Goal: Transaction & Acquisition: Purchase product/service

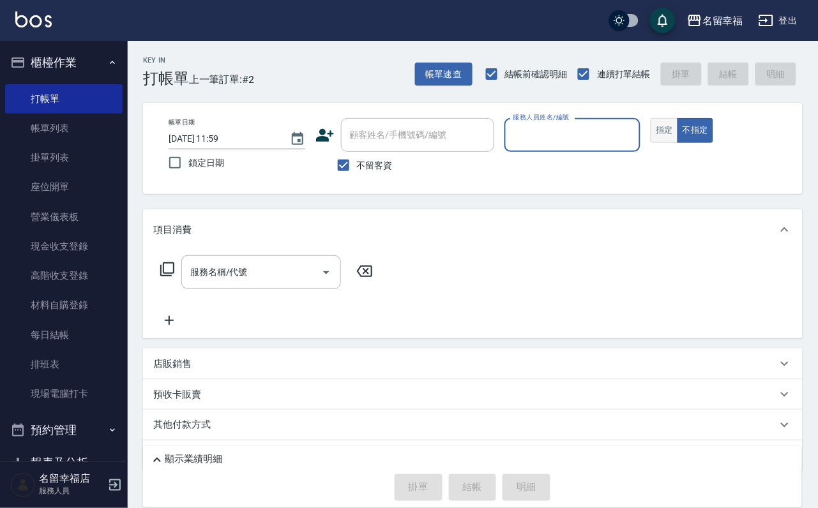
click at [678, 143] on button "指定" at bounding box center [663, 130] width 27 height 25
click at [635, 140] on input "服務人員姓名/編號" at bounding box center [572, 135] width 125 height 22
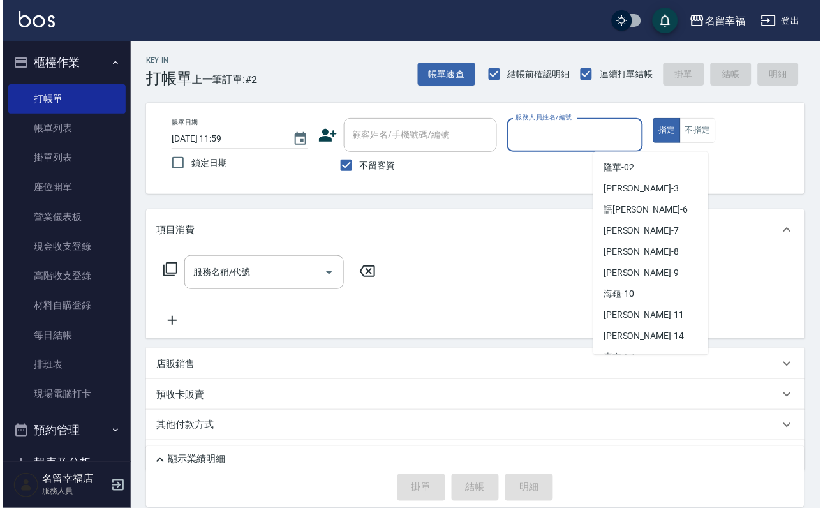
scroll to position [36, 0]
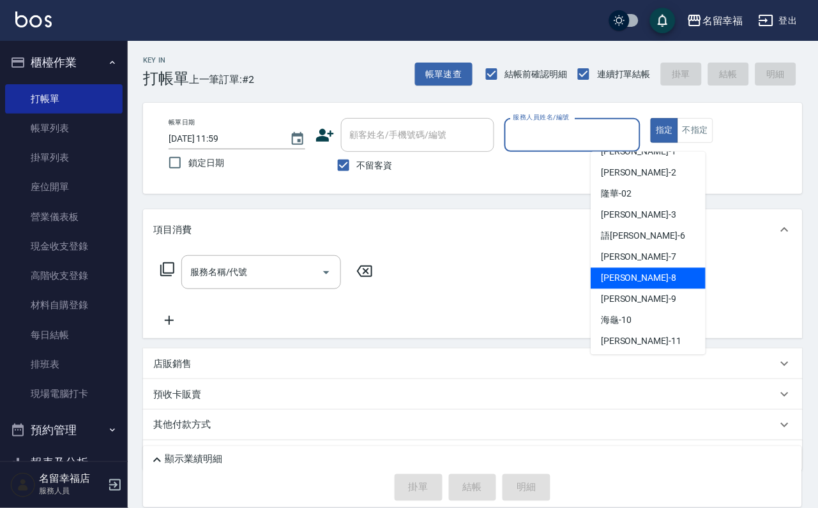
click at [645, 269] on div "[PERSON_NAME] -8" at bounding box center [647, 278] width 115 height 21
type input "[PERSON_NAME]-8"
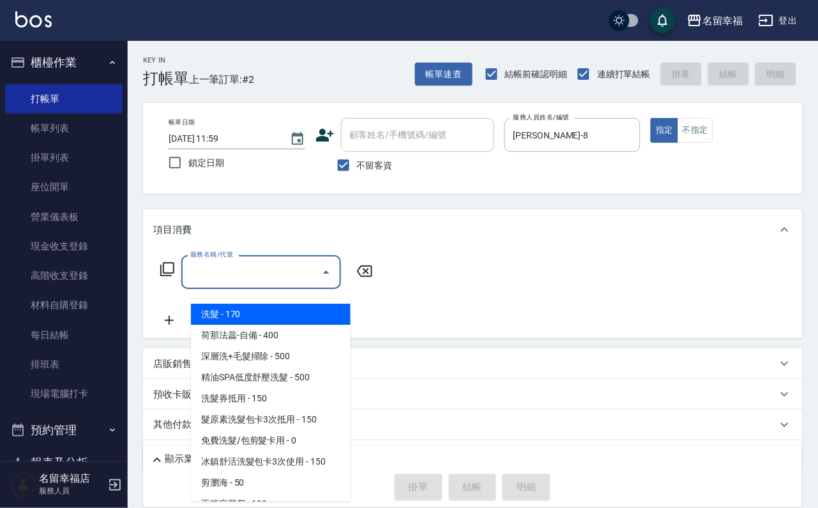
click at [291, 273] on input "服務名稱/代號" at bounding box center [251, 272] width 129 height 22
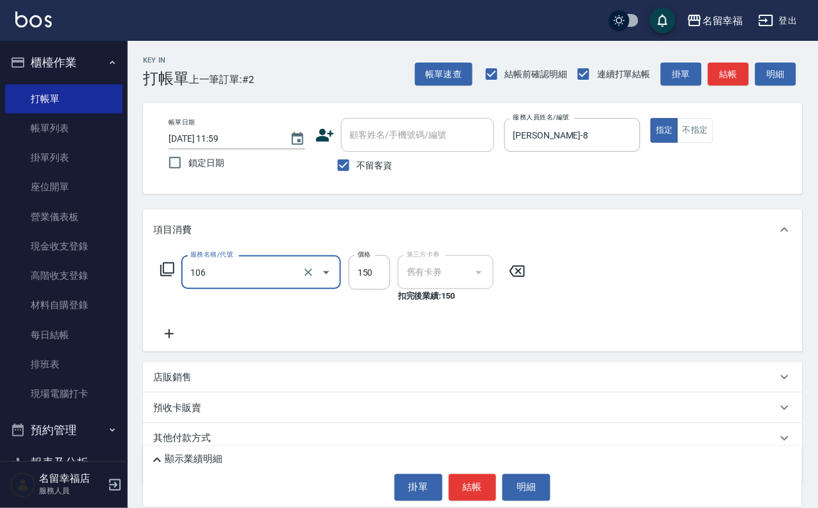
type input "洗髮券抵用(106)"
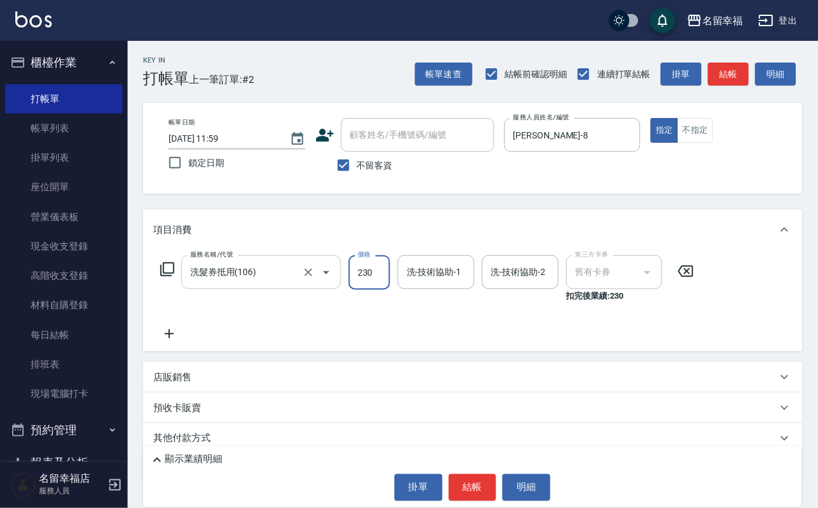
type input "230"
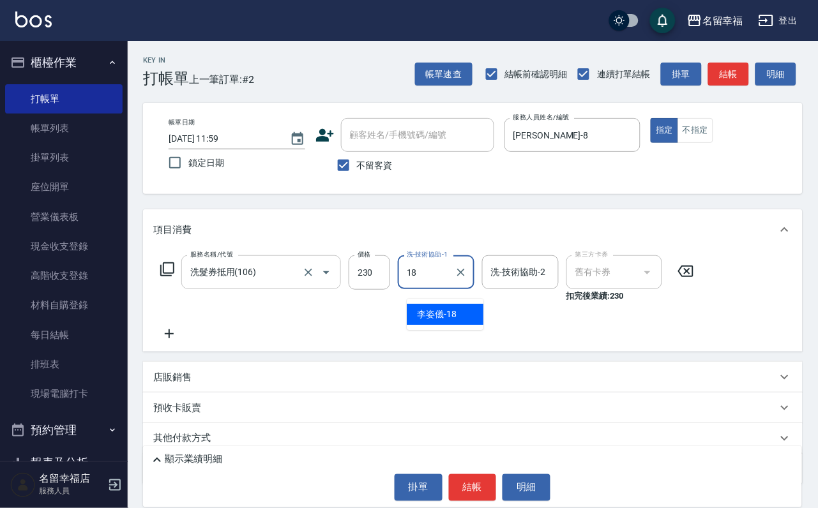
type input "[PERSON_NAME]-18"
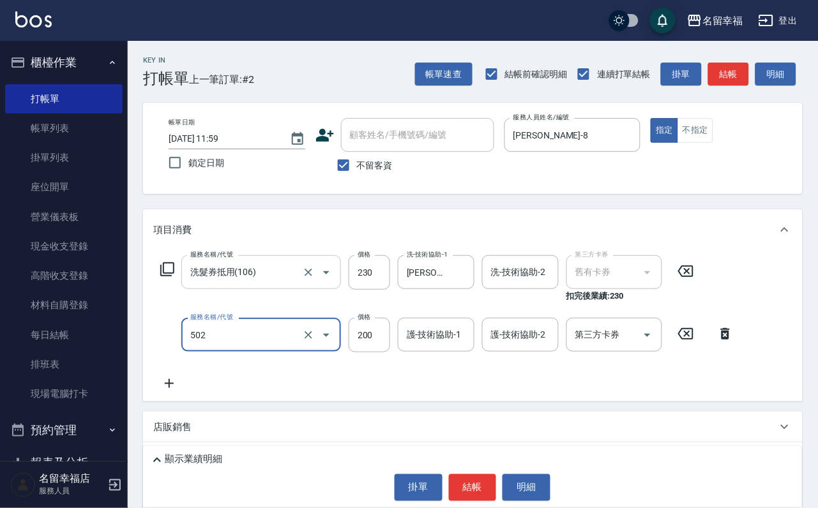
type input "自備護髮(502)"
type input "300"
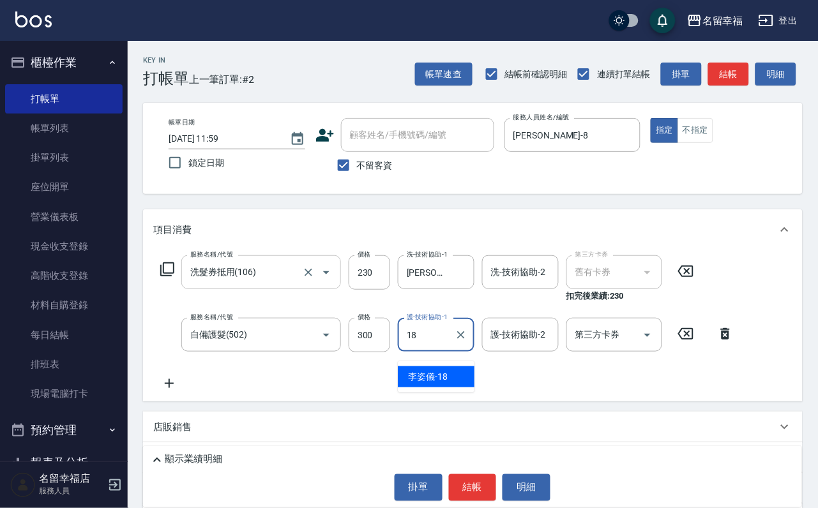
type input "[PERSON_NAME]-18"
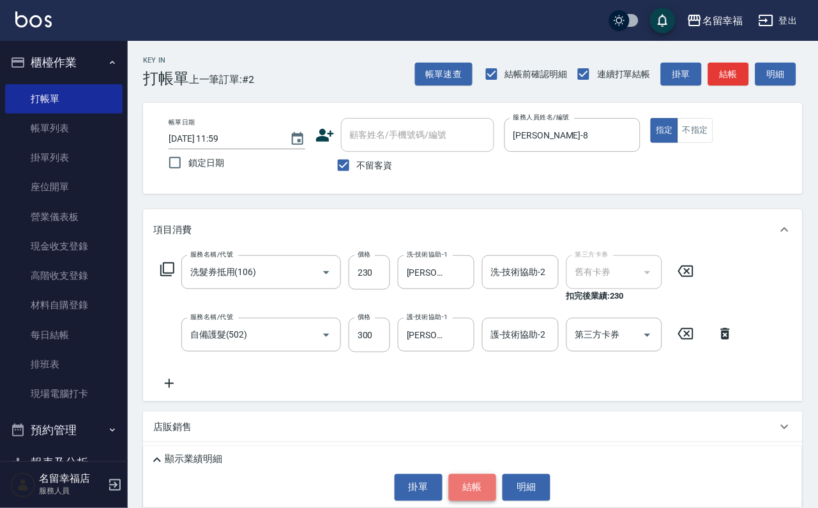
click at [462, 474] on button "結帳" at bounding box center [473, 487] width 48 height 27
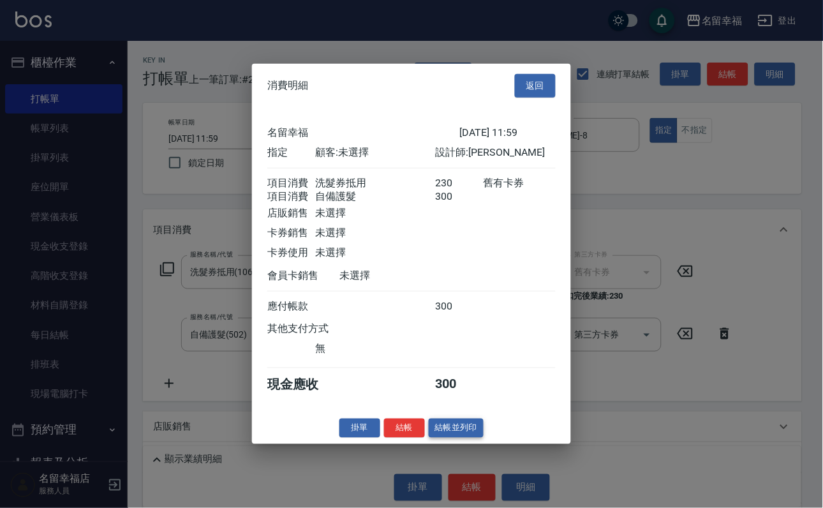
scroll to position [206, 0]
click at [384, 438] on button "結帳" at bounding box center [404, 428] width 41 height 20
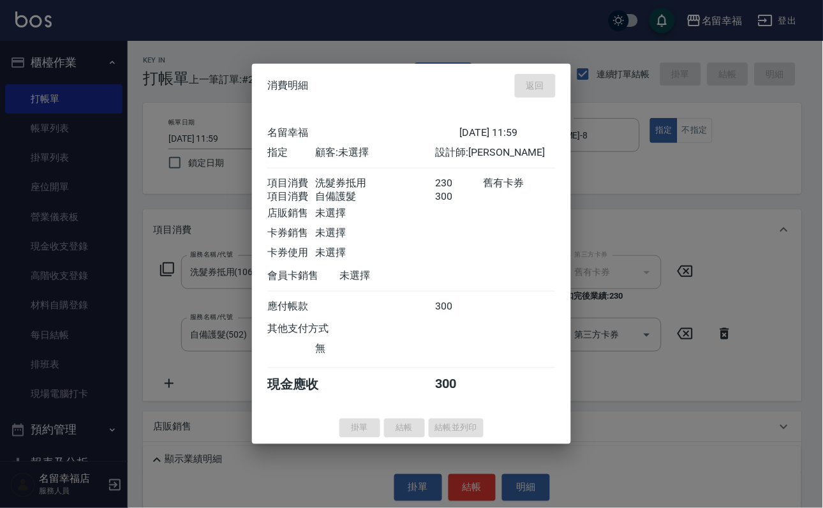
type input "[DATE] 12:31"
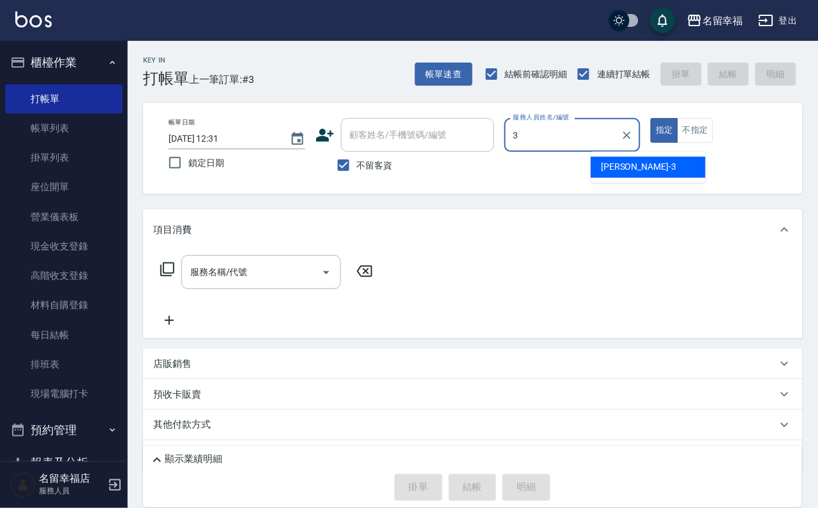
type input "[PERSON_NAME]-3"
type button "true"
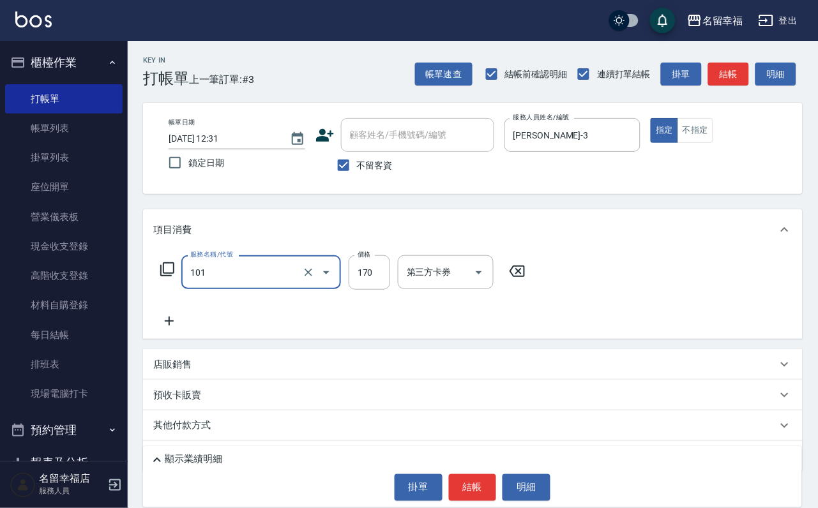
type input "洗髮(101)"
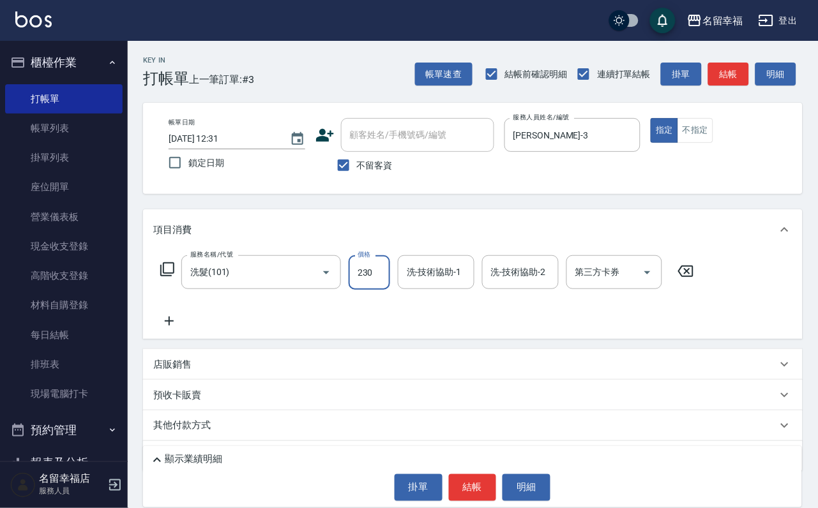
type input "230"
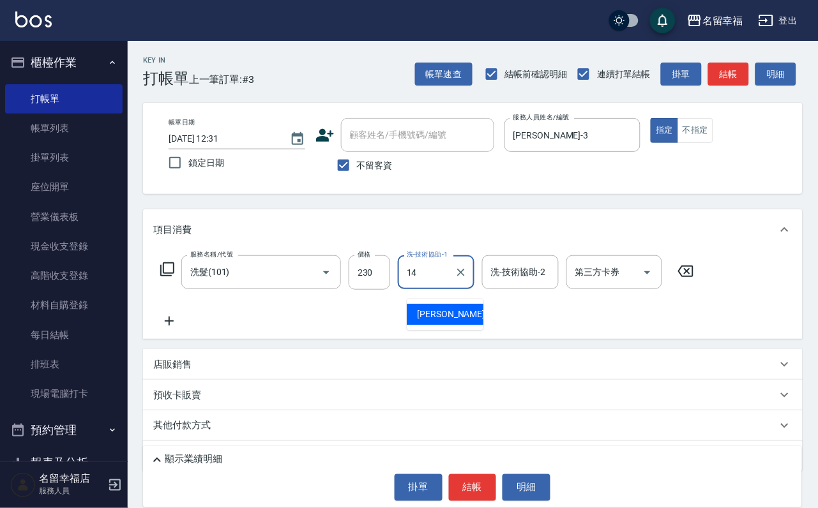
type input "[PERSON_NAME]-14"
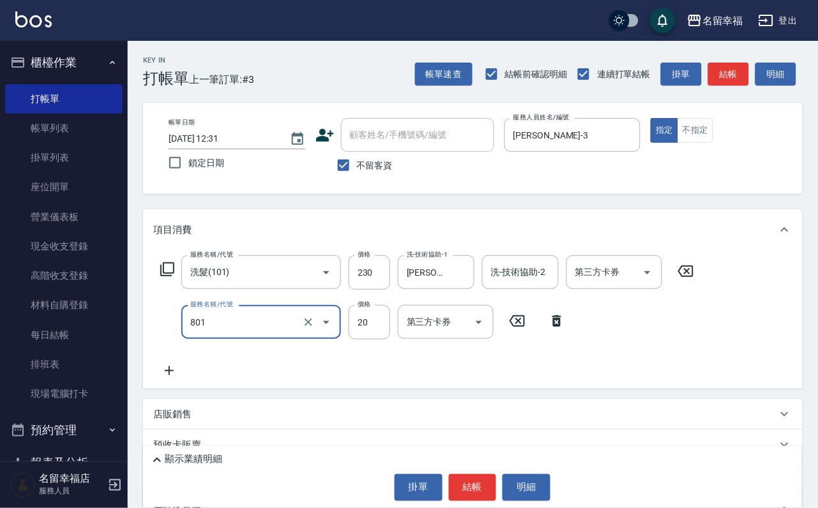
type input "潤絲(801)"
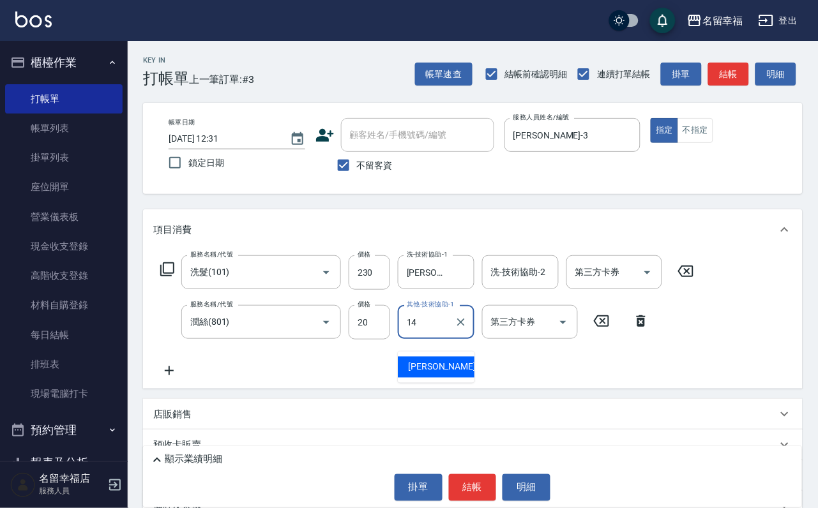
type input "[PERSON_NAME]-14"
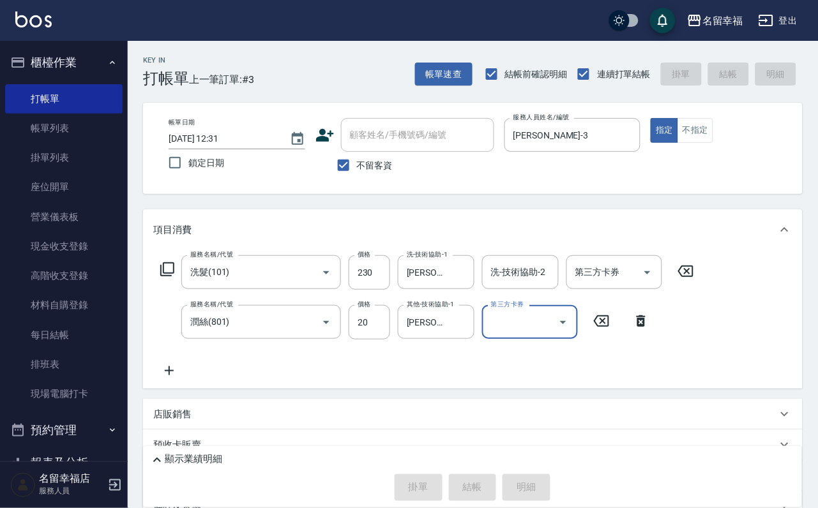
type input "[DATE] 12:45"
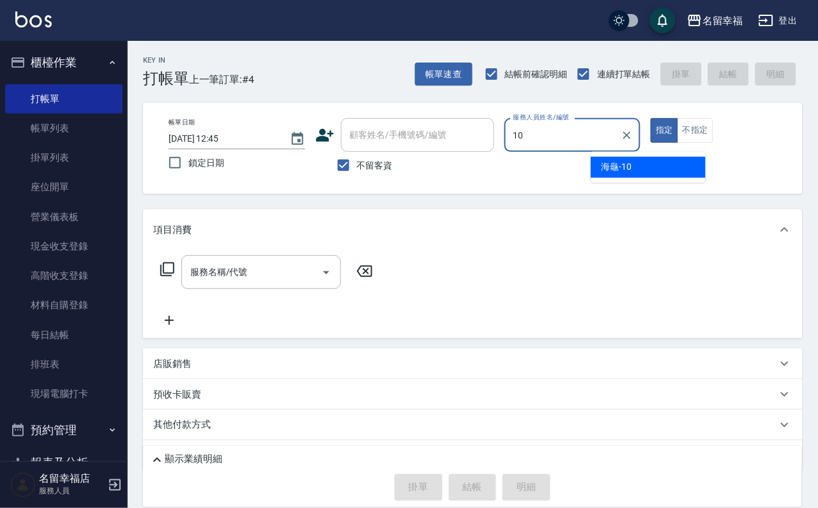
type input "海龜-10"
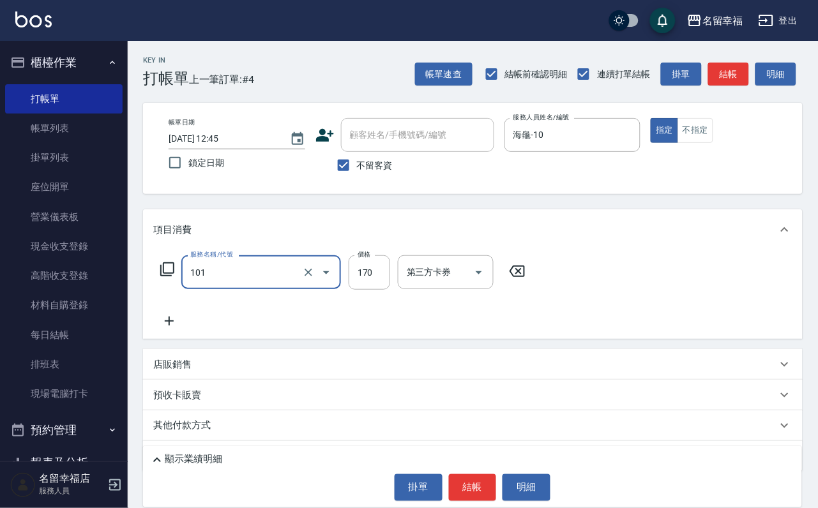
type input "洗髮(101)"
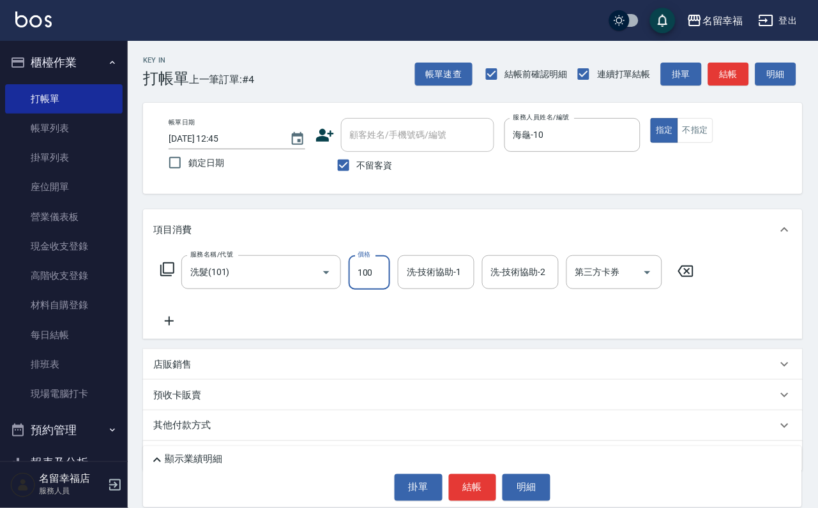
type input "100"
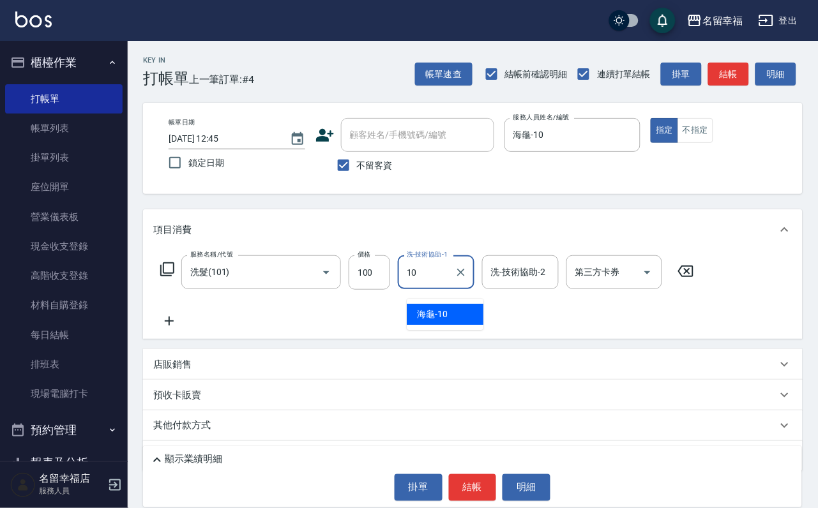
type input "海龜-10"
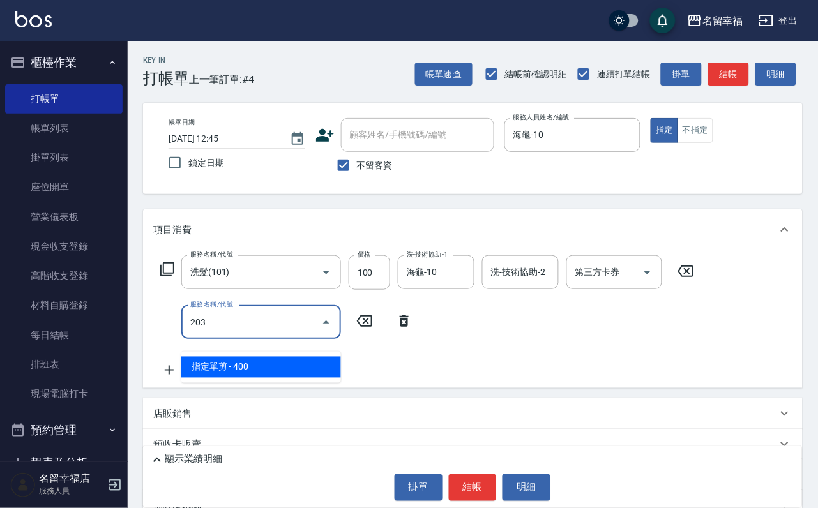
type input "指定單剪(203)"
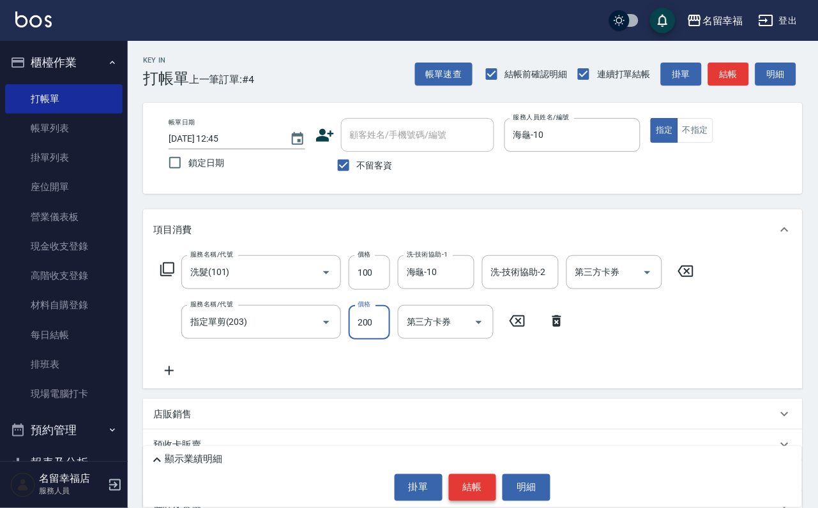
type input "200"
click at [483, 477] on button "結帳" at bounding box center [473, 487] width 48 height 27
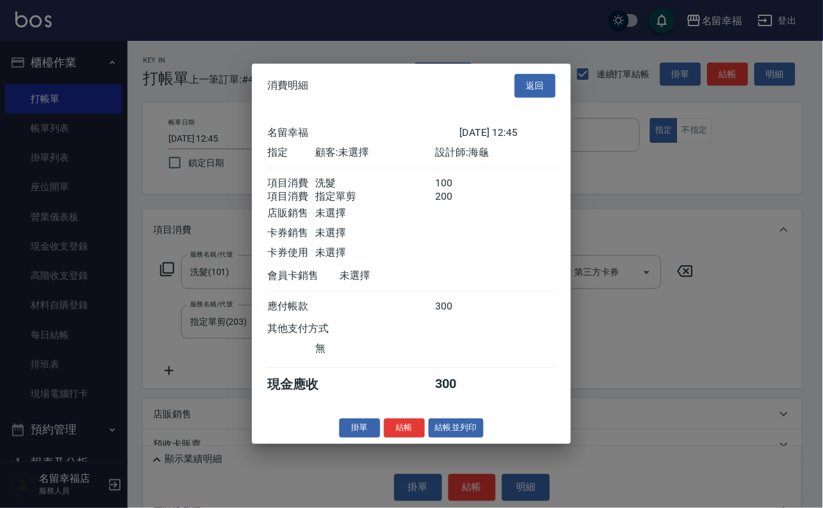
click at [402, 438] on button "結帳" at bounding box center [404, 428] width 41 height 20
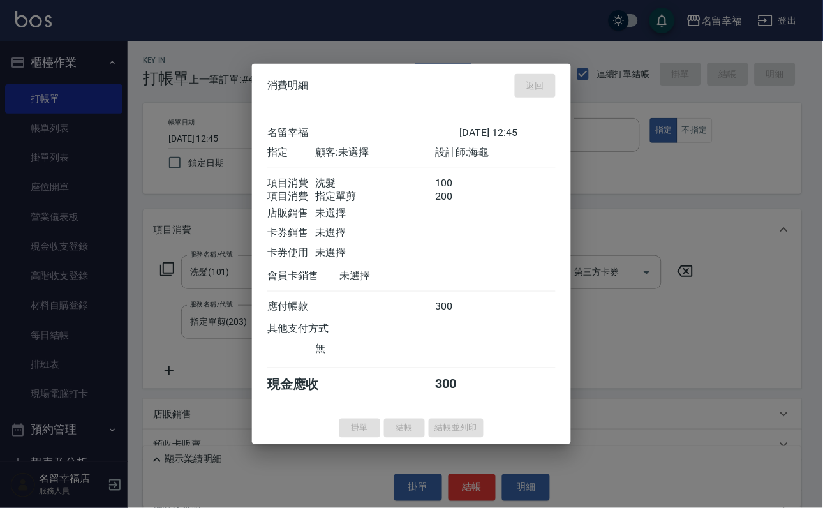
type input "[DATE] 13:04"
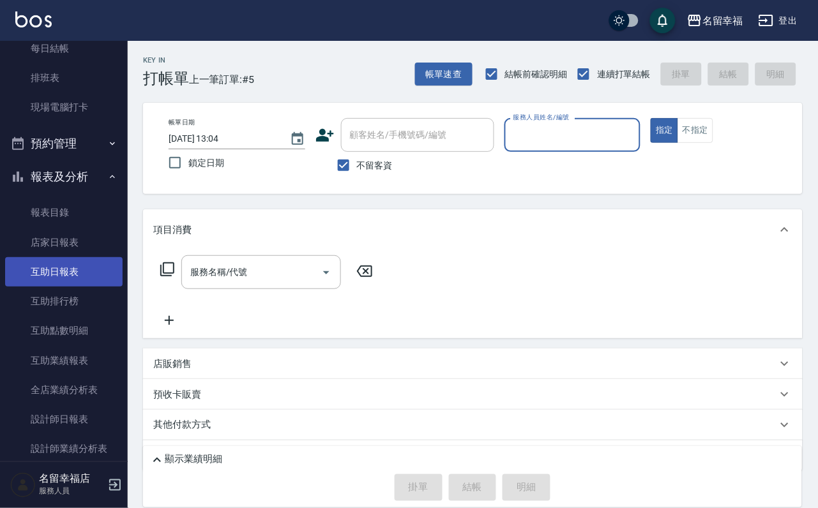
scroll to position [287, 0]
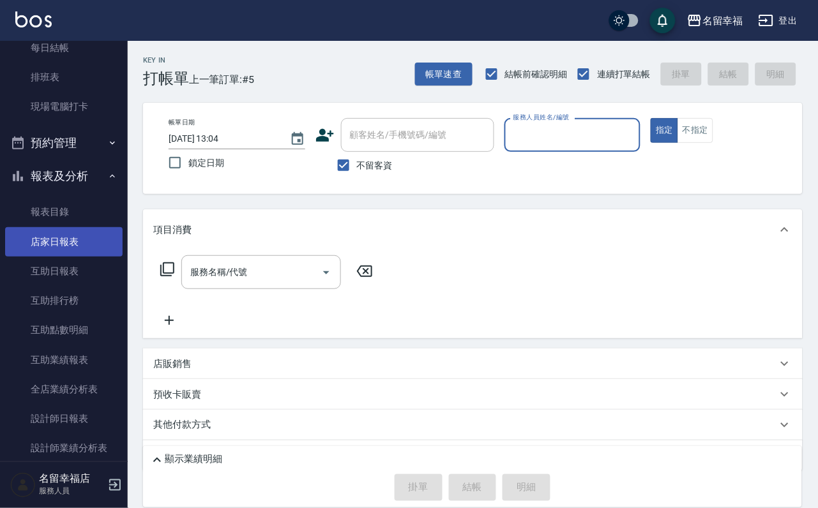
click at [83, 257] on link "店家日報表" at bounding box center [63, 241] width 117 height 29
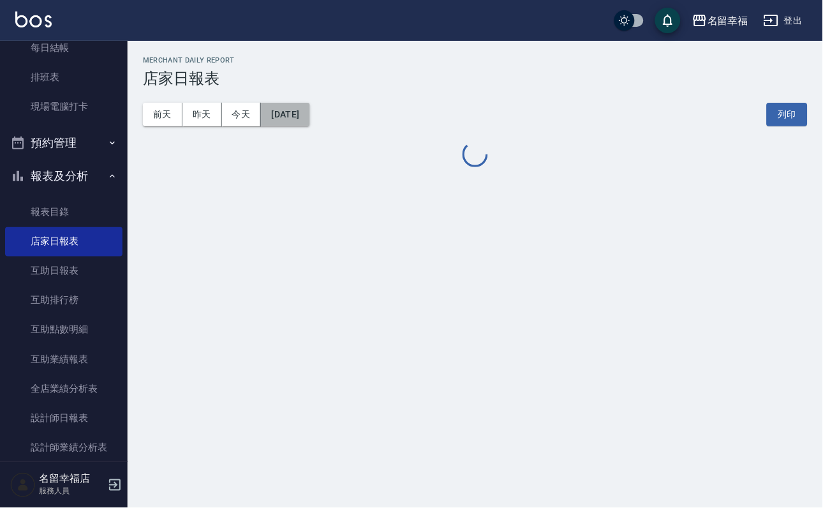
click at [308, 117] on button "[DATE]" at bounding box center [285, 115] width 49 height 24
click at [310, 119] on button "[DATE]" at bounding box center [285, 115] width 49 height 24
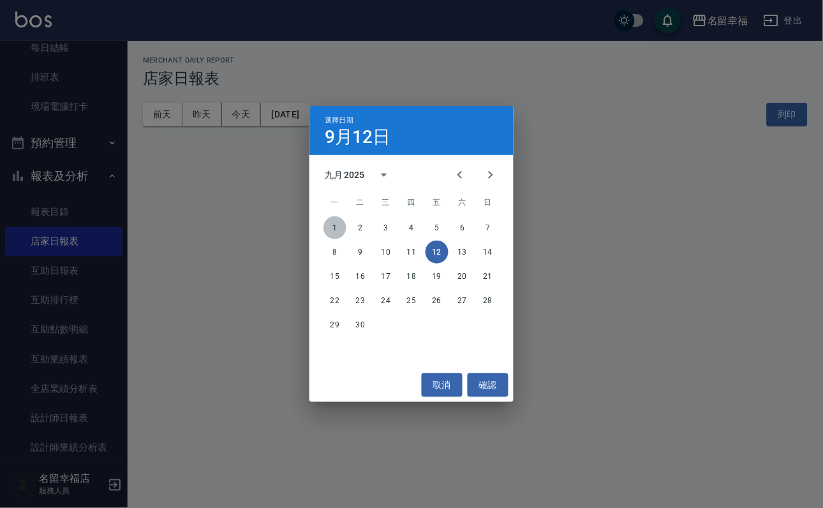
click at [341, 227] on button "1" at bounding box center [335, 227] width 23 height 23
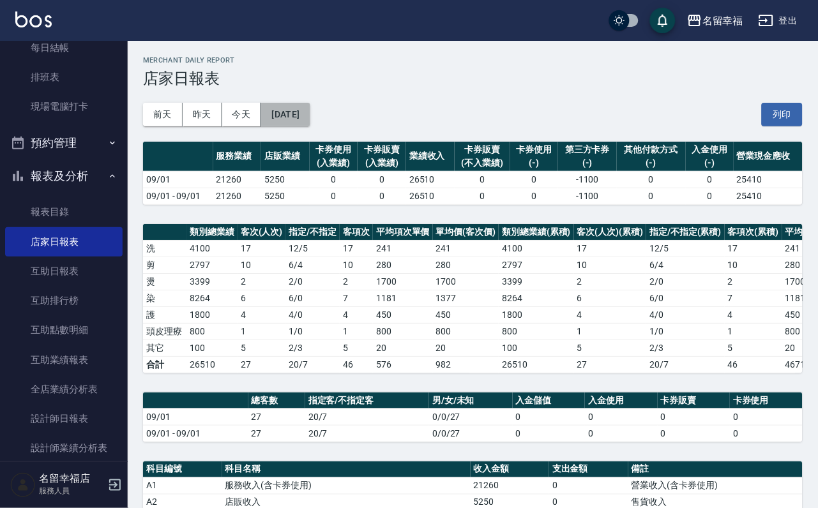
click at [310, 109] on button "[DATE]" at bounding box center [285, 115] width 49 height 24
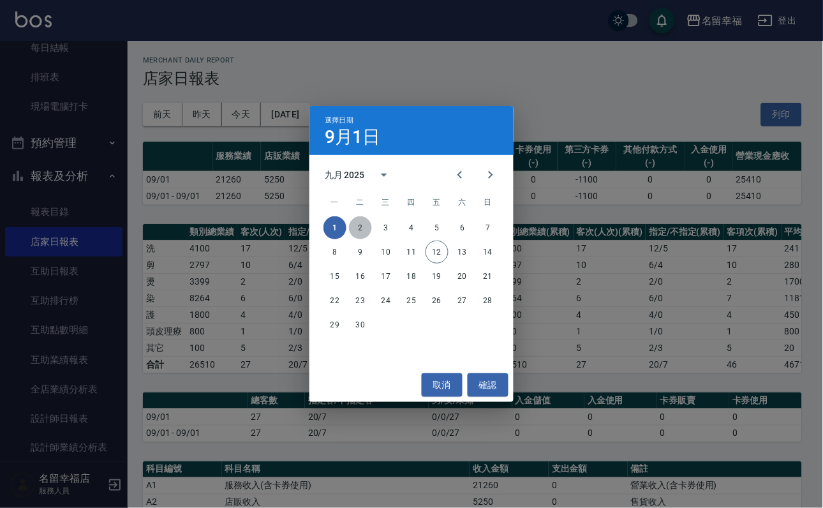
click at [363, 225] on button "2" at bounding box center [360, 227] width 23 height 23
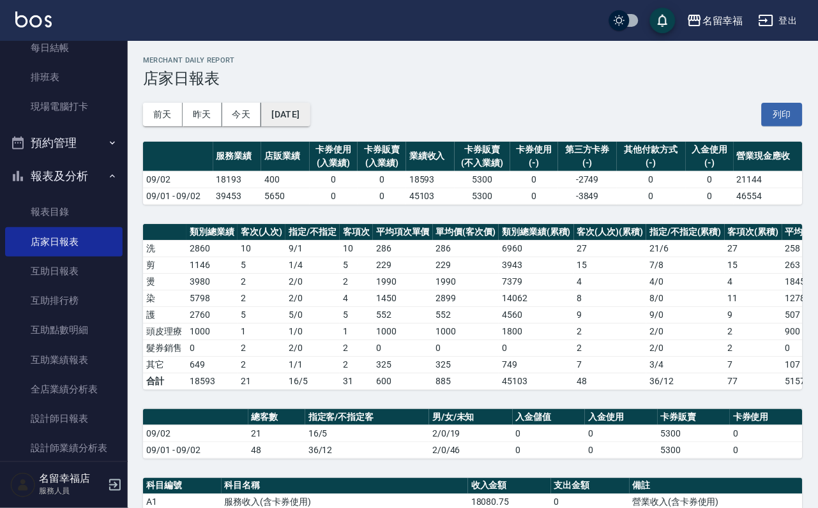
click at [310, 123] on button "[DATE]" at bounding box center [285, 115] width 49 height 24
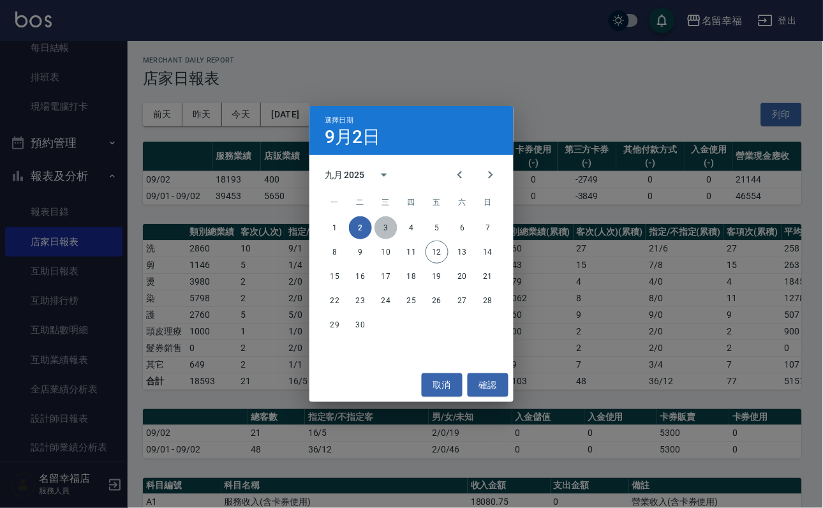
click at [384, 221] on button "3" at bounding box center [386, 227] width 23 height 23
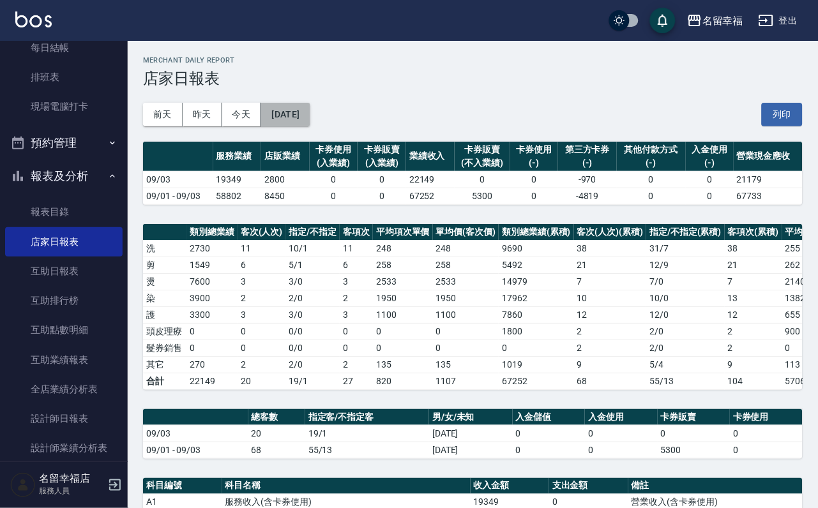
click at [310, 121] on button "[DATE]" at bounding box center [285, 115] width 49 height 24
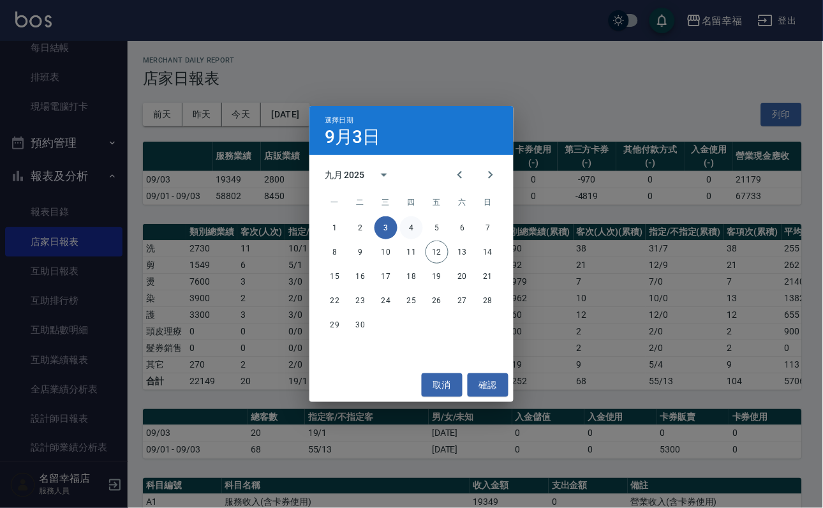
click at [414, 226] on button "4" at bounding box center [411, 227] width 23 height 23
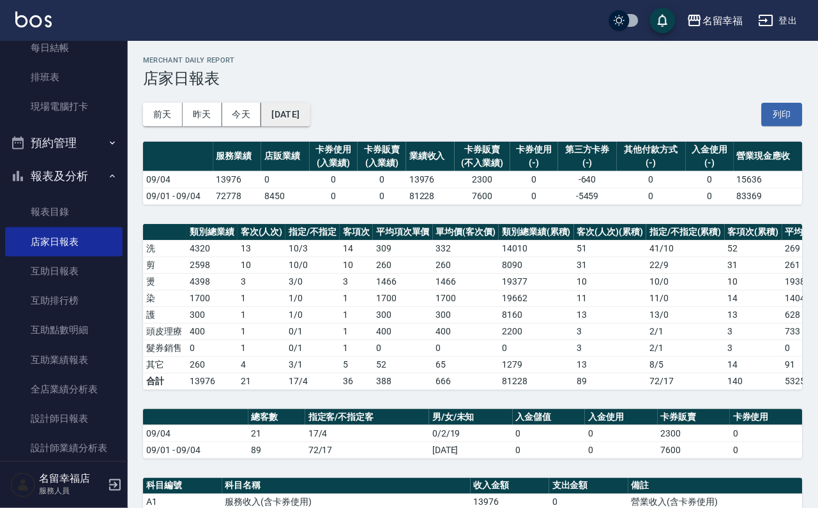
click at [310, 124] on button "[DATE]" at bounding box center [285, 115] width 49 height 24
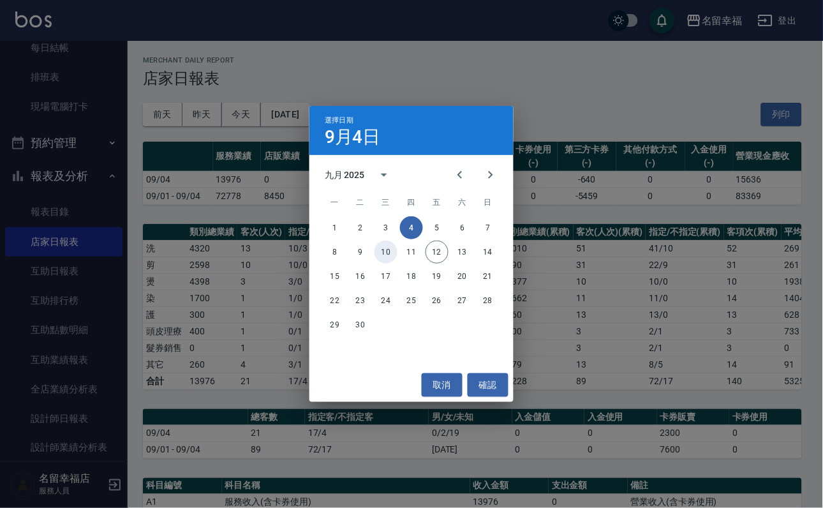
click at [391, 252] on button "10" at bounding box center [386, 252] width 23 height 23
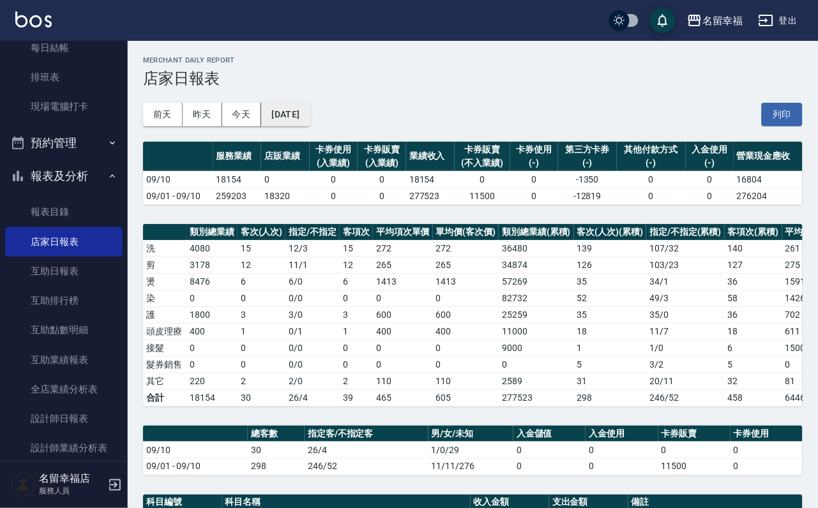
click at [310, 121] on button "[DATE]" at bounding box center [285, 115] width 49 height 24
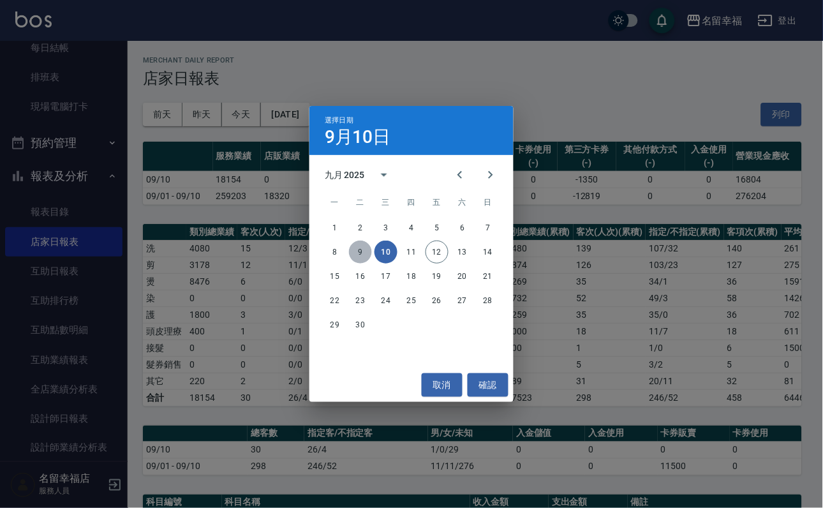
click at [361, 255] on button "9" at bounding box center [360, 252] width 23 height 23
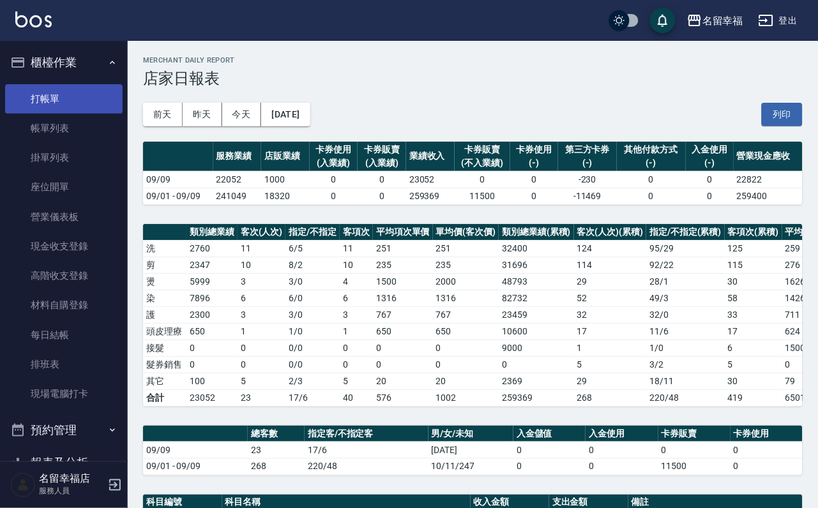
click at [48, 111] on link "打帳單" at bounding box center [63, 98] width 117 height 29
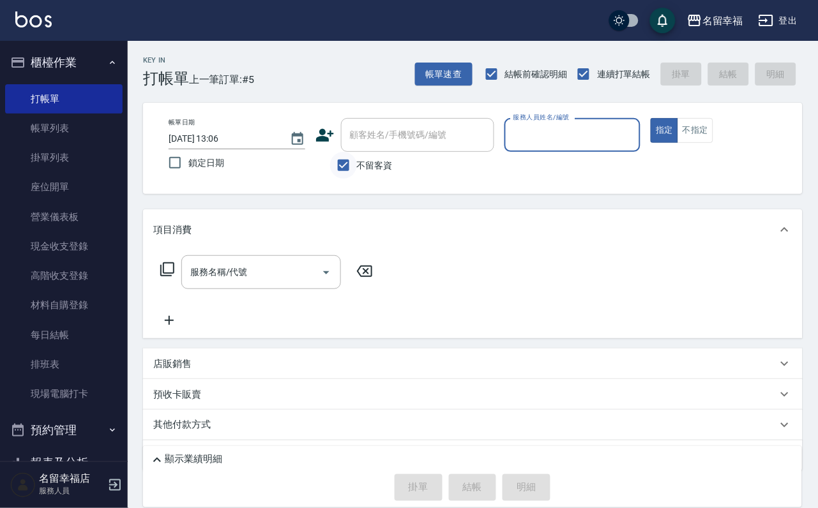
click at [330, 179] on input "不留客資" at bounding box center [343, 165] width 27 height 27
checkbox input "false"
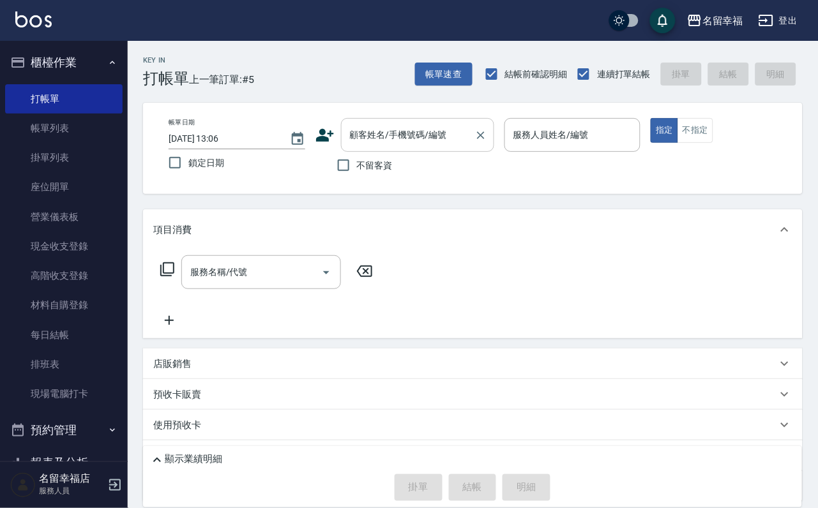
click at [382, 130] on input "顧客姓名/手機號碼/編號" at bounding box center [408, 135] width 123 height 22
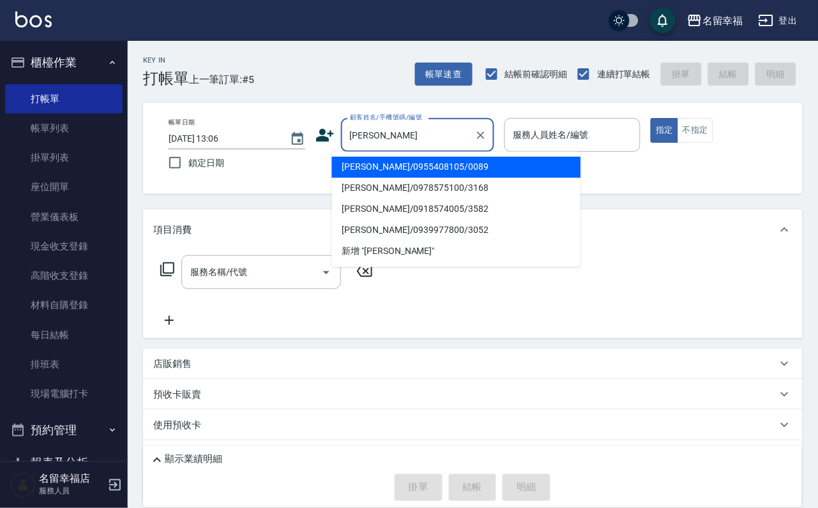
click at [407, 175] on li "[PERSON_NAME]/0955408105/0089" at bounding box center [456, 167] width 249 height 21
type input "[PERSON_NAME]/0955408105/0089"
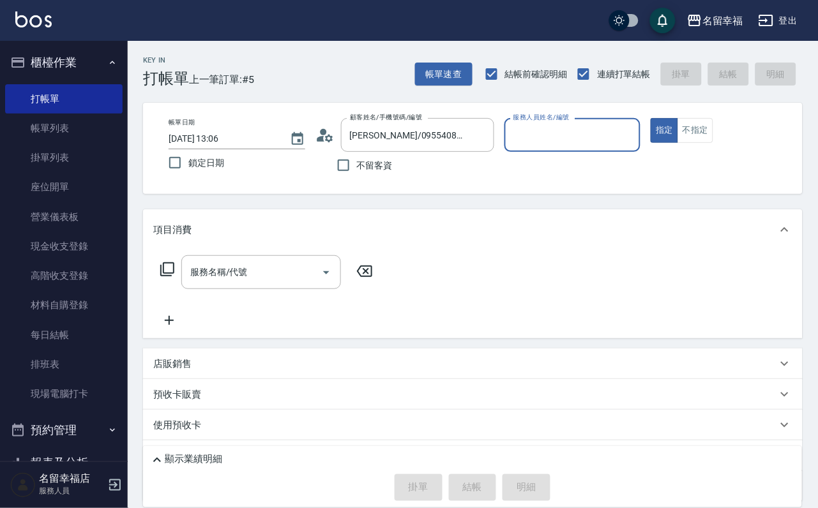
type input "語[PERSON_NAME]-6"
click at [173, 277] on icon at bounding box center [167, 269] width 15 height 15
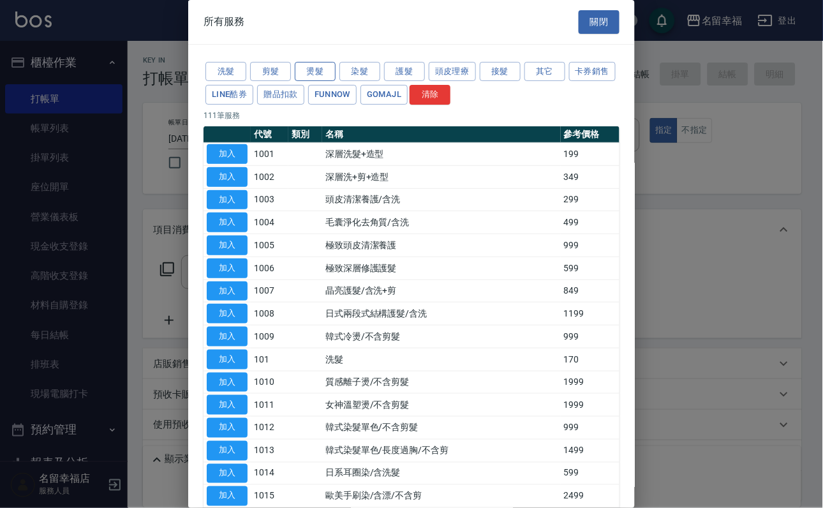
click at [298, 82] on button "燙髮" at bounding box center [315, 72] width 41 height 20
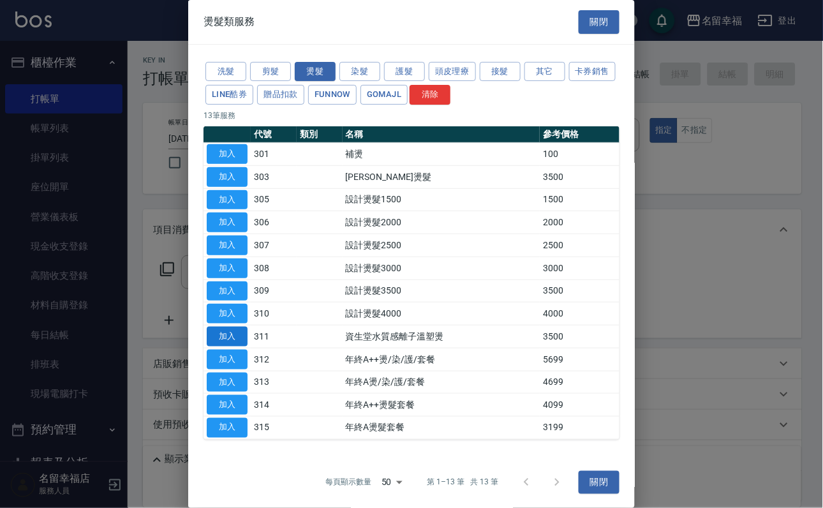
click at [230, 347] on button "加入" at bounding box center [227, 337] width 41 height 20
type input "資生堂水質感離子溫塑燙(311)"
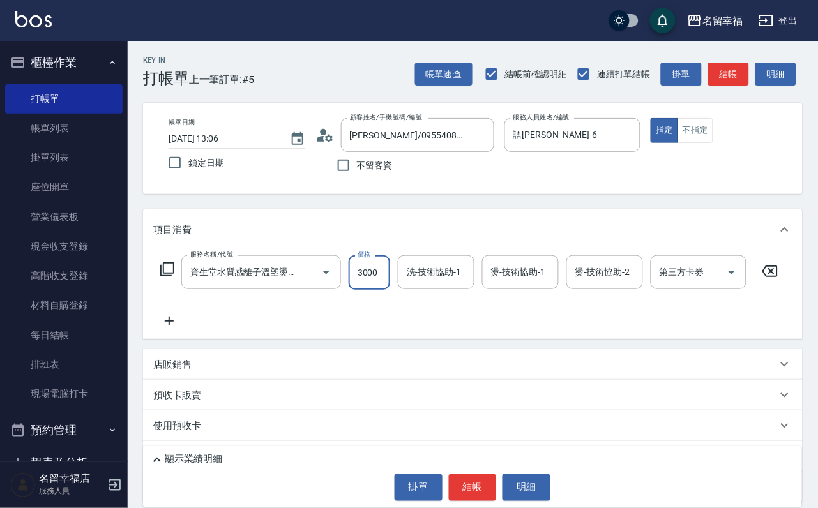
scroll to position [0, 1]
type input "3000"
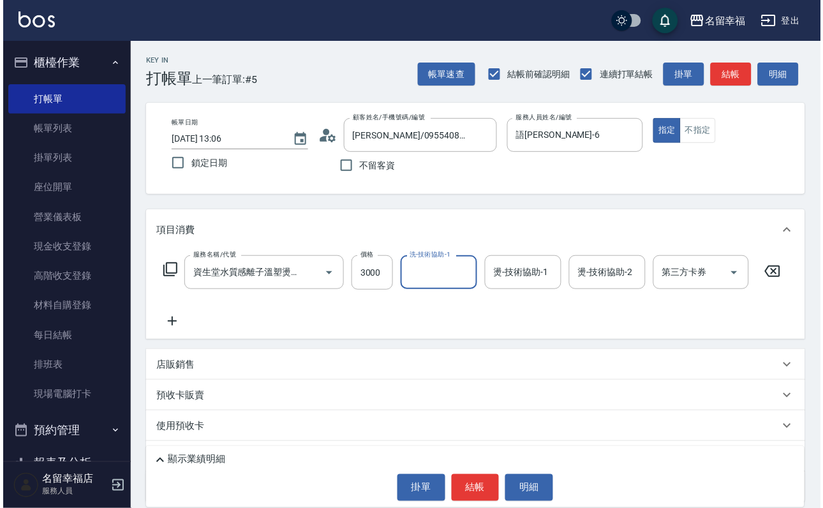
scroll to position [0, 0]
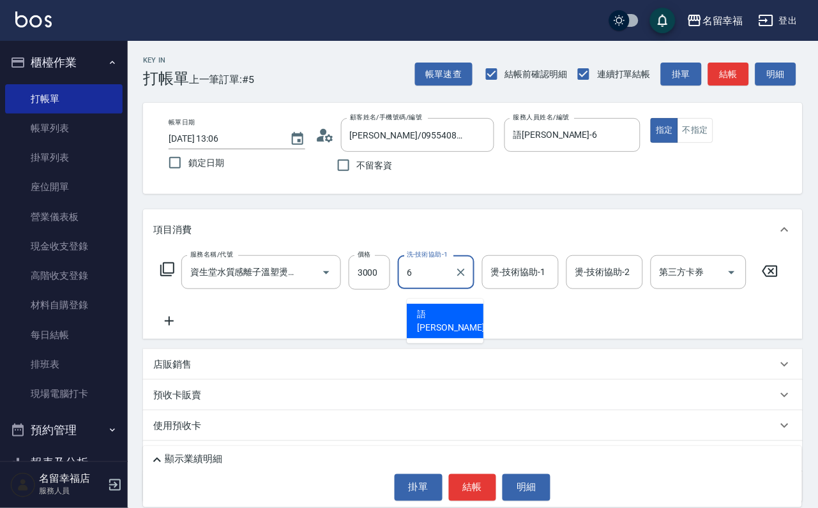
type input "語[PERSON_NAME]-6"
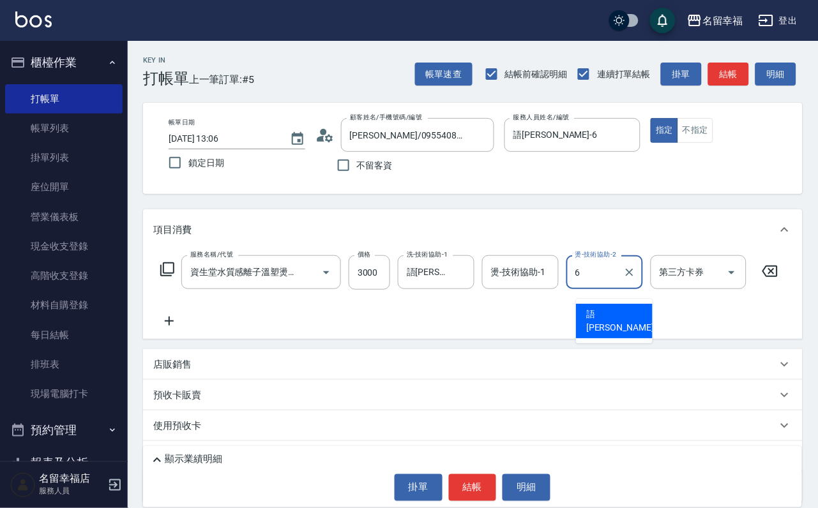
type input "語[PERSON_NAME]-6"
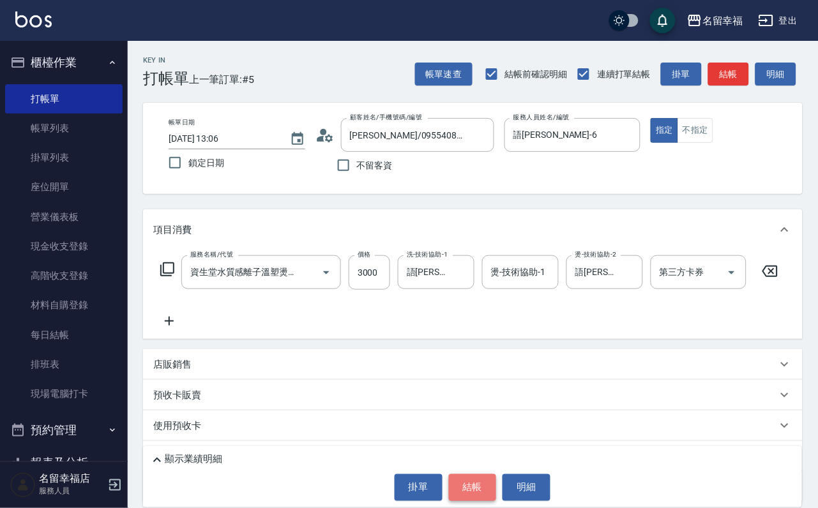
click at [491, 488] on button "結帳" at bounding box center [473, 487] width 48 height 27
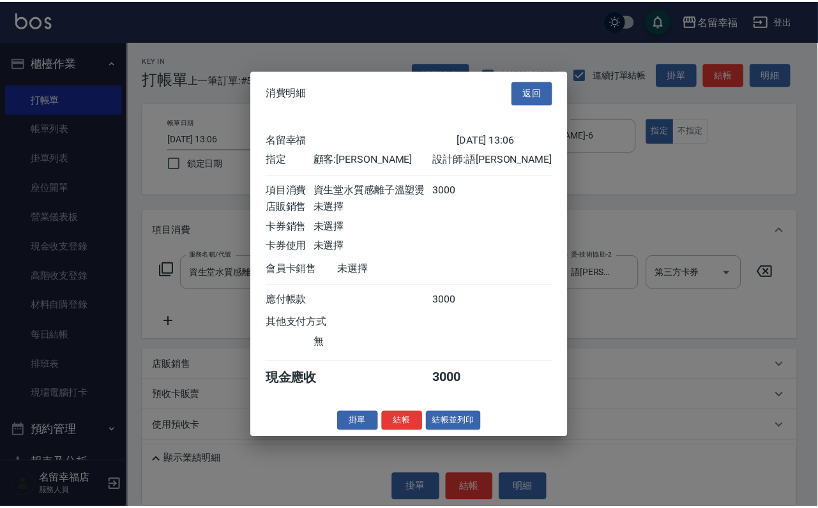
scroll to position [158, 0]
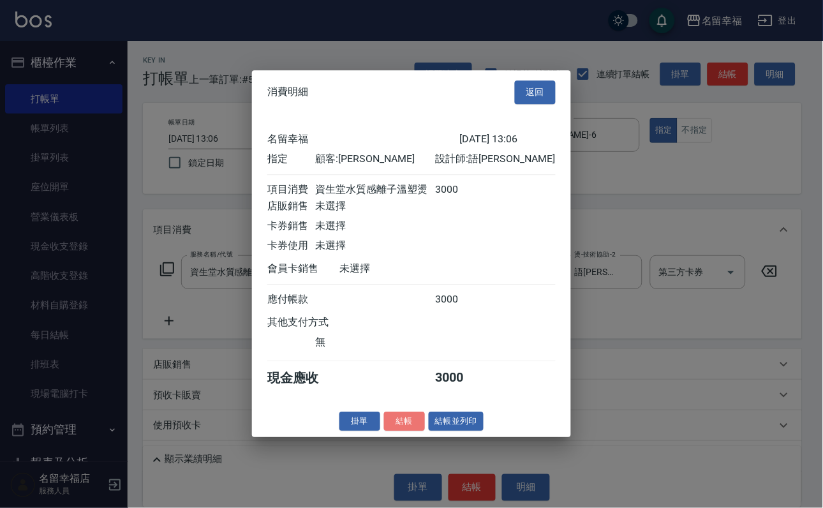
drag, startPoint x: 393, startPoint y: 477, endPoint x: 389, endPoint y: 483, distance: 6.6
click at [393, 432] on button "結帳" at bounding box center [404, 422] width 41 height 20
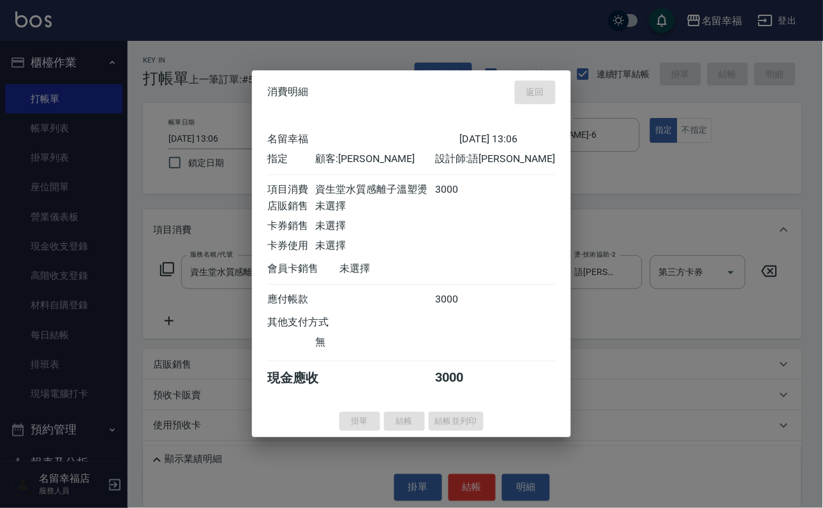
type input "[DATE] 13:40"
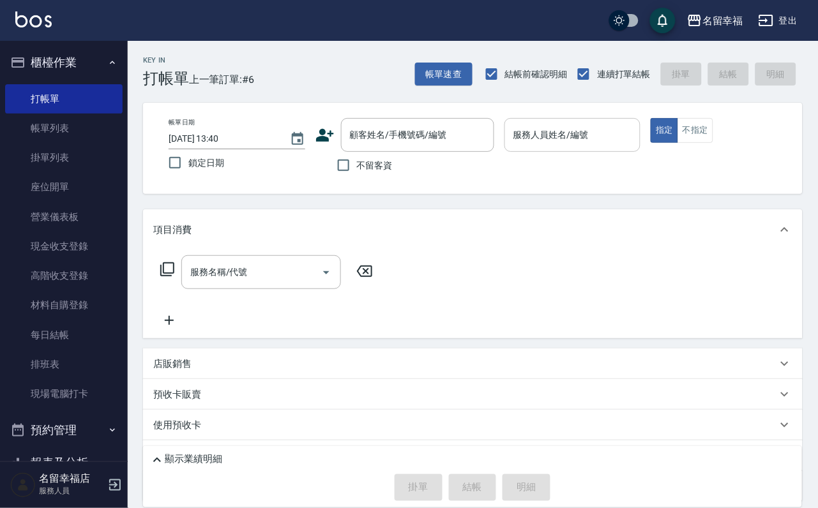
click at [635, 146] on input "服務人員姓名/編號" at bounding box center [572, 135] width 125 height 22
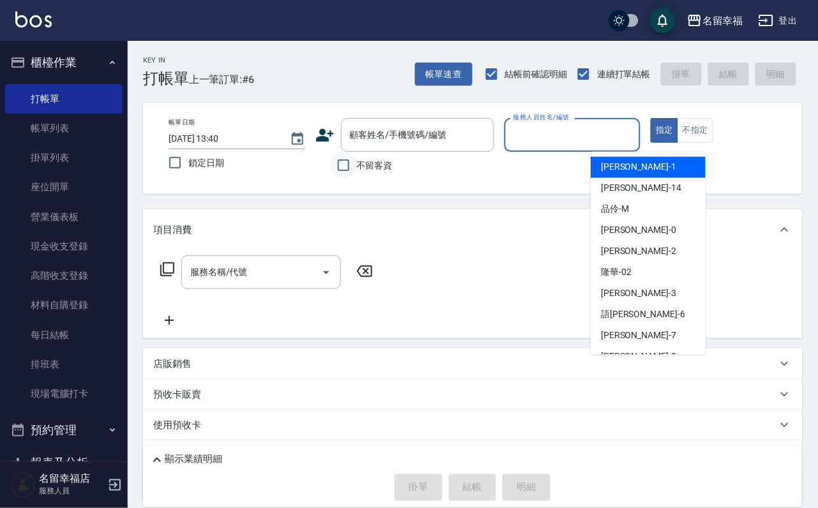
click at [356, 175] on input "不留客資" at bounding box center [343, 165] width 27 height 27
checkbox input "true"
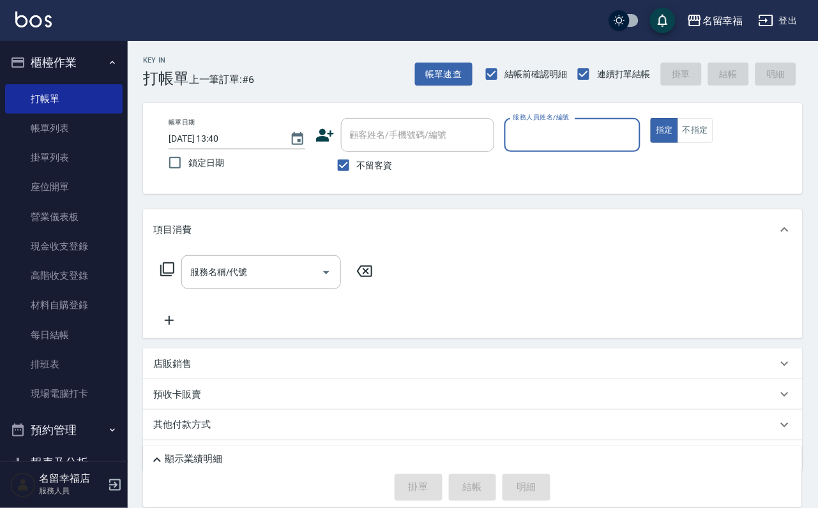
click at [626, 145] on input "服務人員姓名/編號" at bounding box center [572, 135] width 125 height 22
type input "[PERSON_NAME]-3"
type button "true"
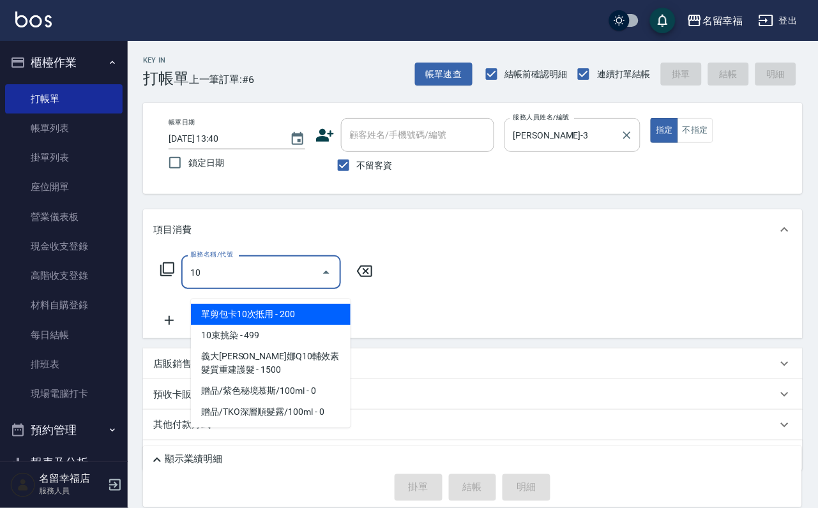
type input "1"
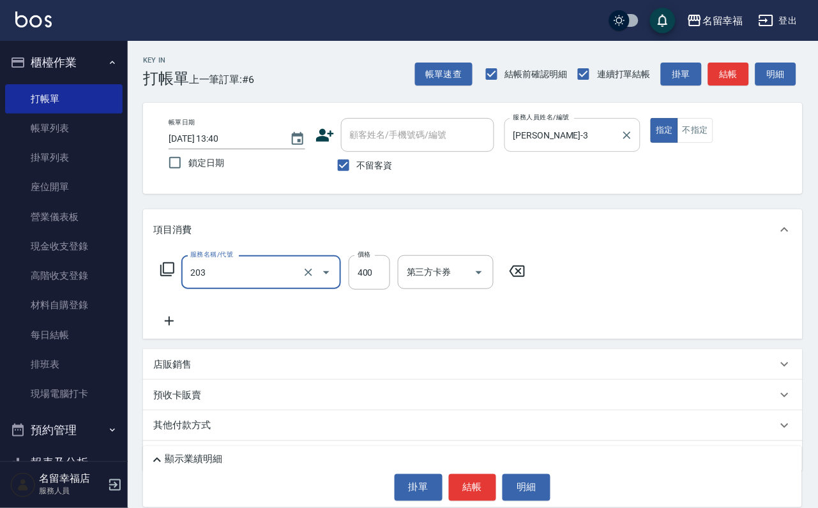
type input "指定單剪(203)"
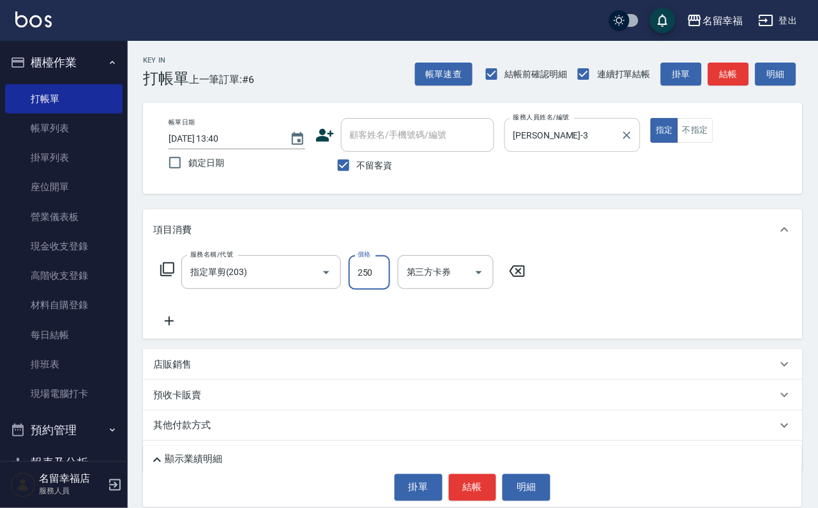
type input "250"
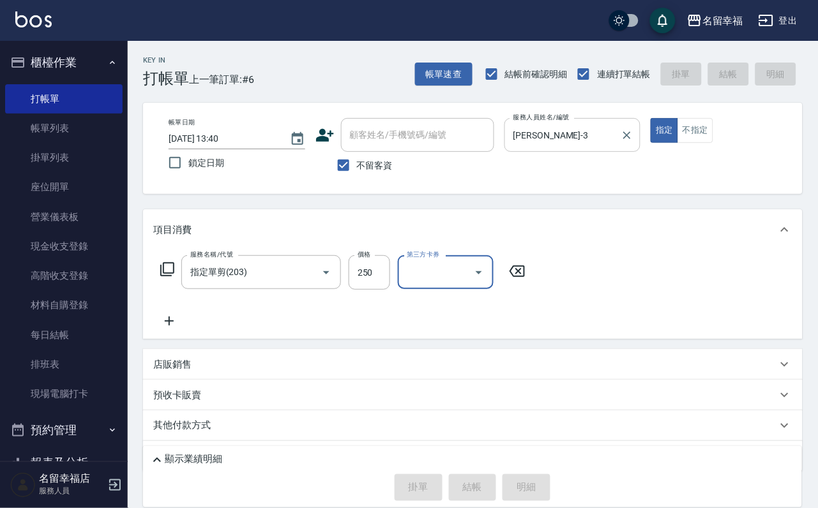
type input "[DATE] 13:46"
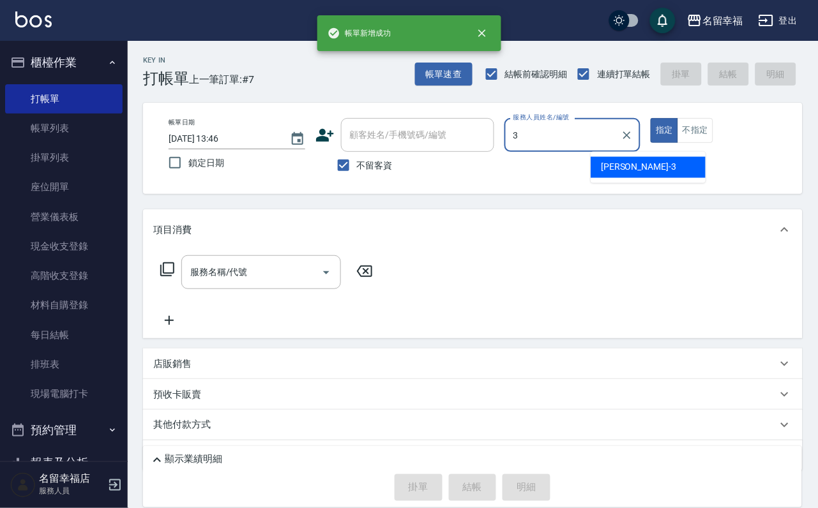
type input "[PERSON_NAME]-3"
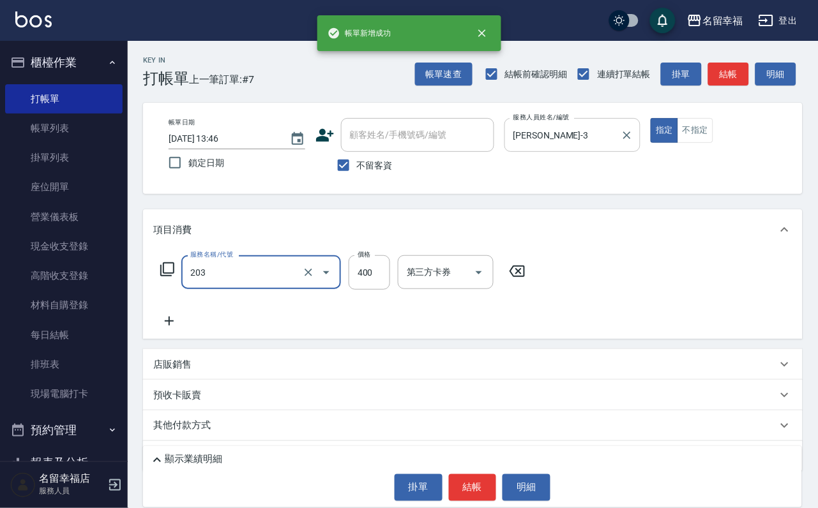
type input "指定單剪(203)"
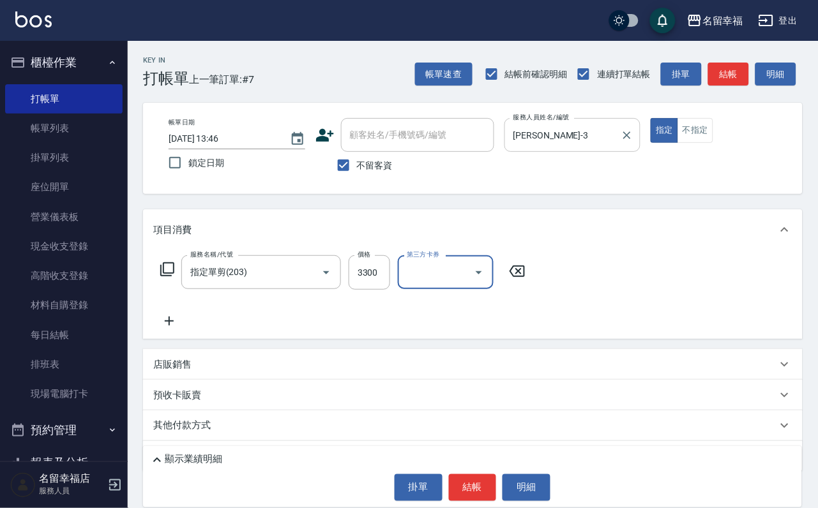
scroll to position [0, 0]
click at [370, 272] on input "3300" at bounding box center [369, 272] width 41 height 34
type input "300"
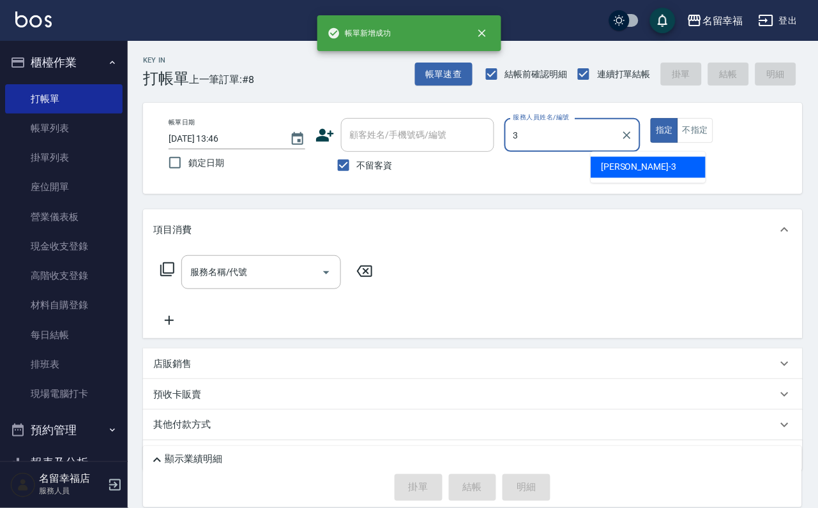
type input "[PERSON_NAME]-3"
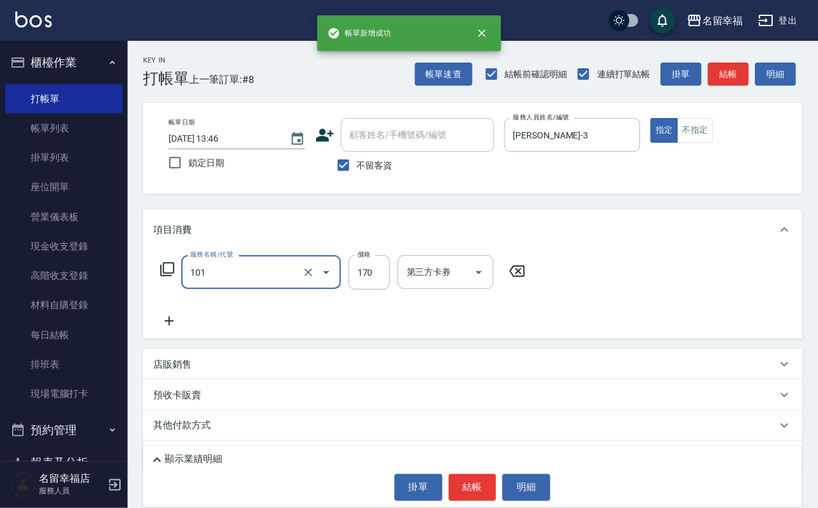
type input "洗髮(101)"
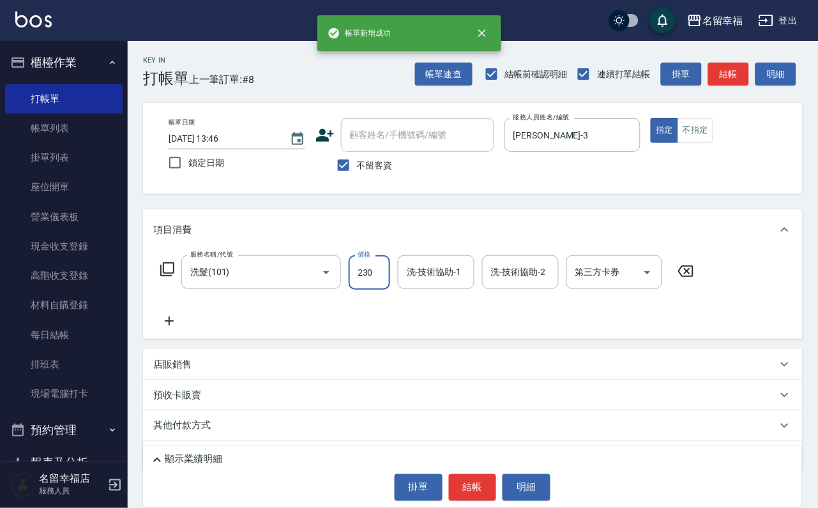
type input "230"
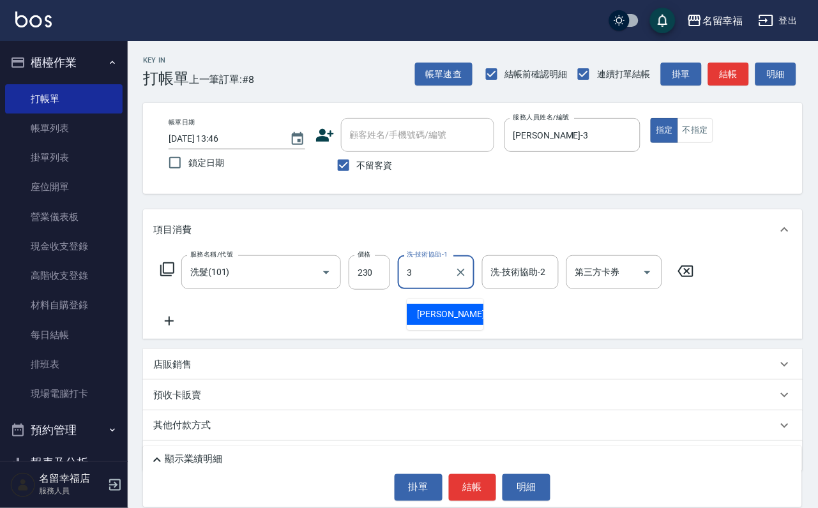
type input "[PERSON_NAME]-3"
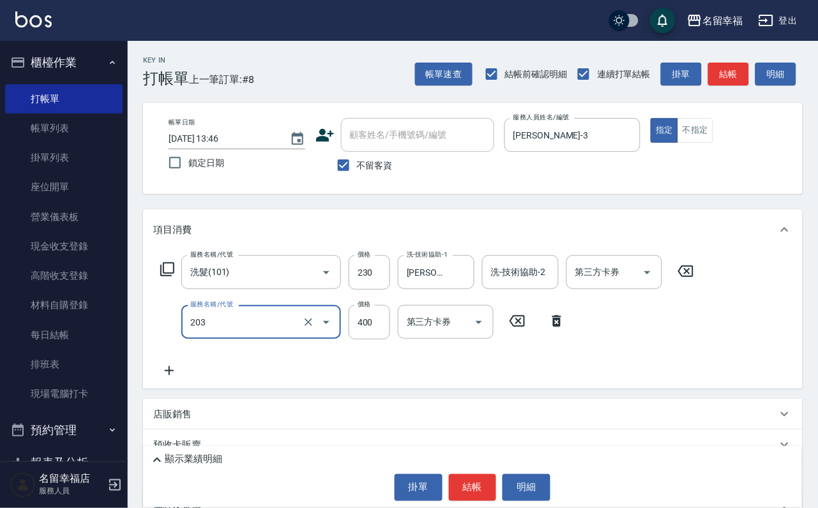
type input "指定單剪(203)"
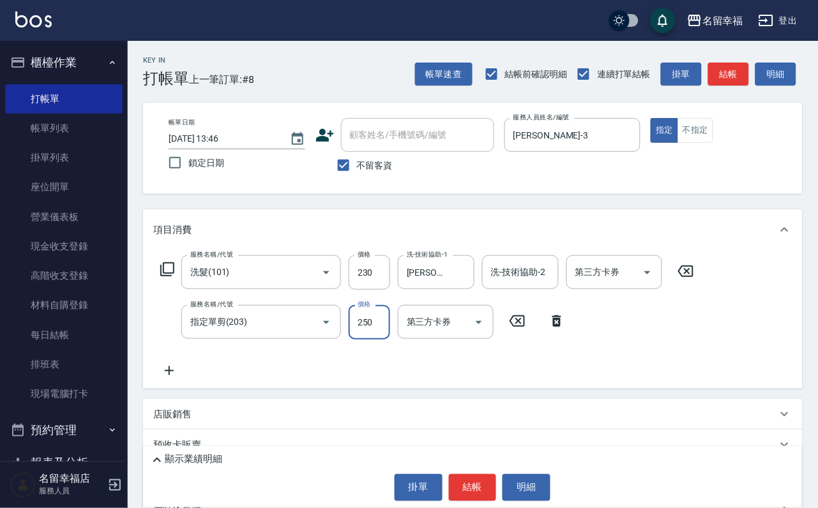
type input "250"
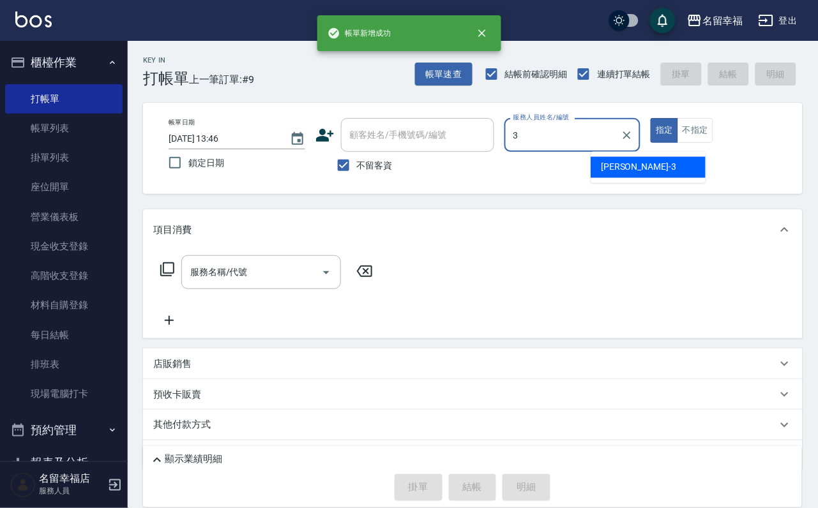
type input "[PERSON_NAME]-3"
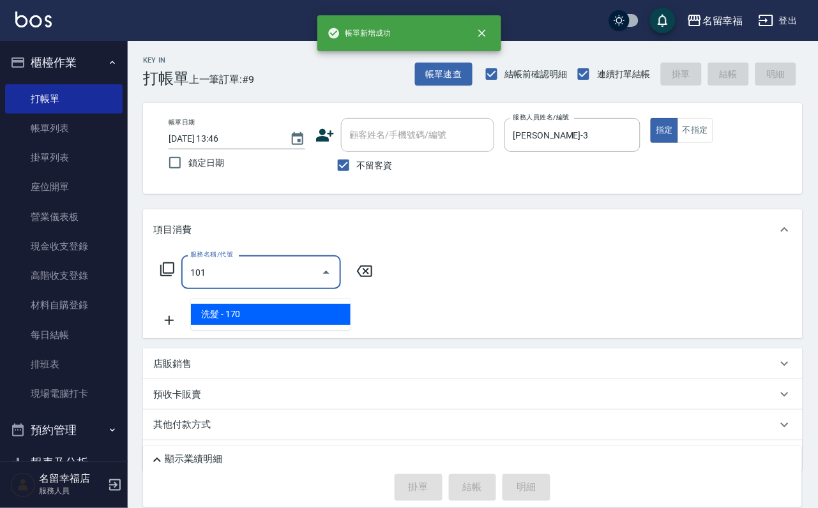
type input "洗髮(101)"
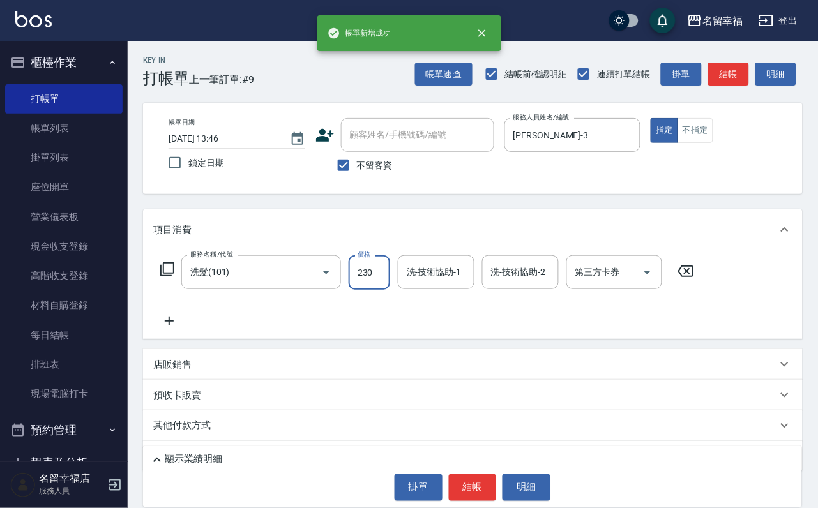
type input "230"
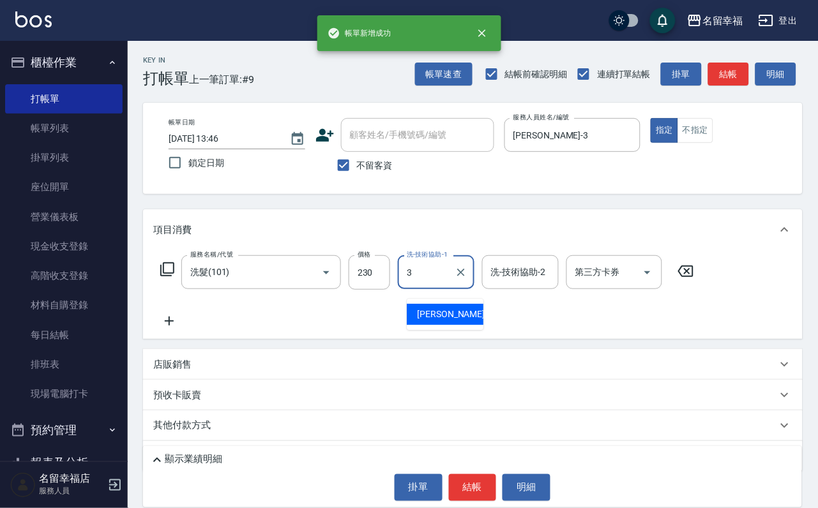
type input "[PERSON_NAME]-3"
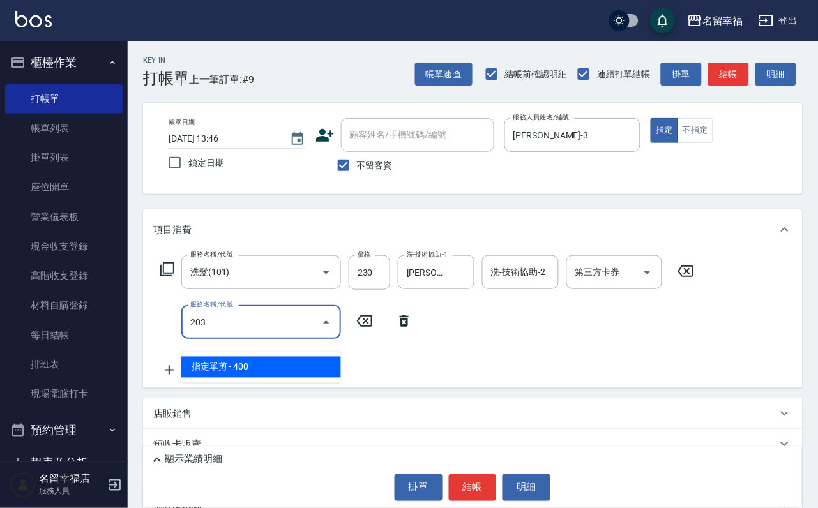
type input "指定單剪(203)"
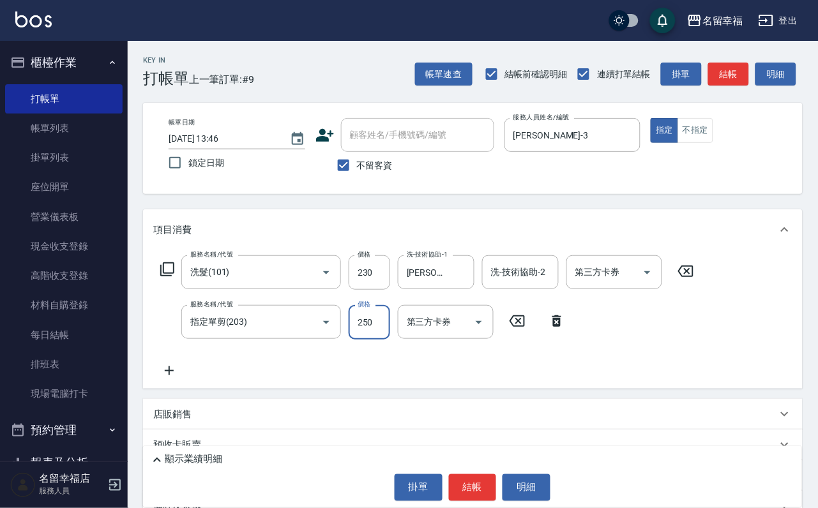
type input "250"
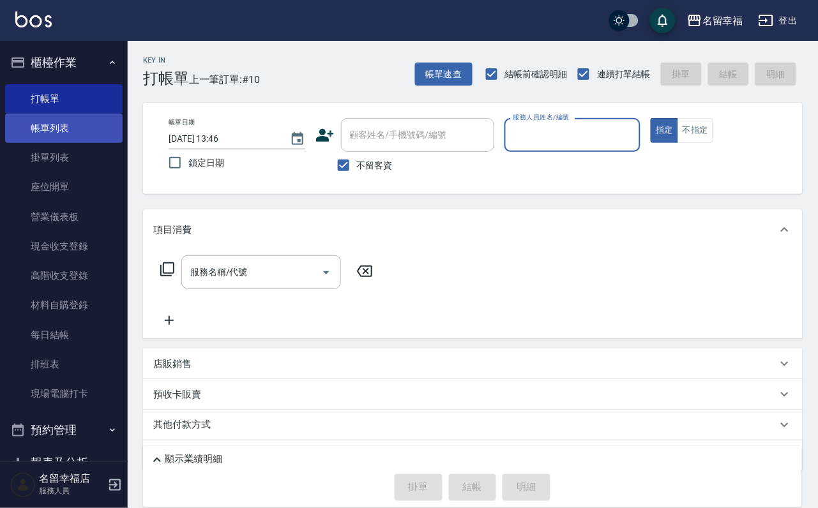
click at [8, 137] on link "帳單列表" at bounding box center [63, 128] width 117 height 29
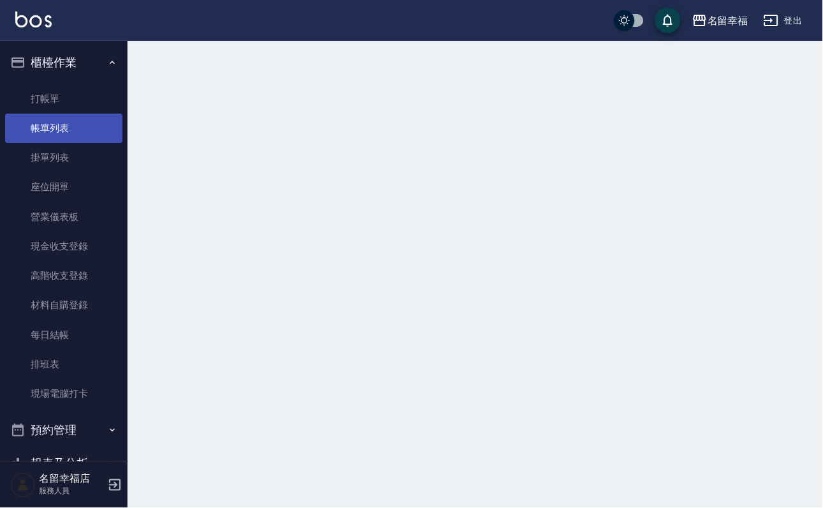
click at [8, 137] on link "帳單列表" at bounding box center [63, 128] width 117 height 29
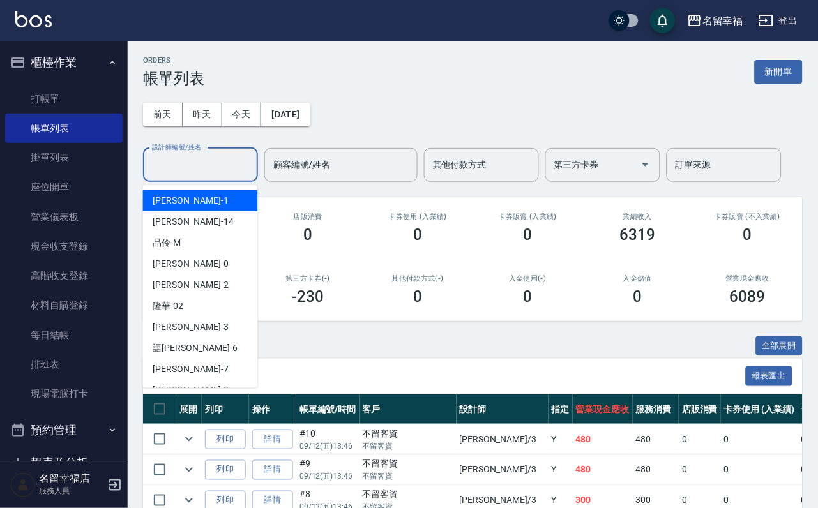
click at [196, 166] on input "設計師編號/姓名" at bounding box center [200, 165] width 103 height 22
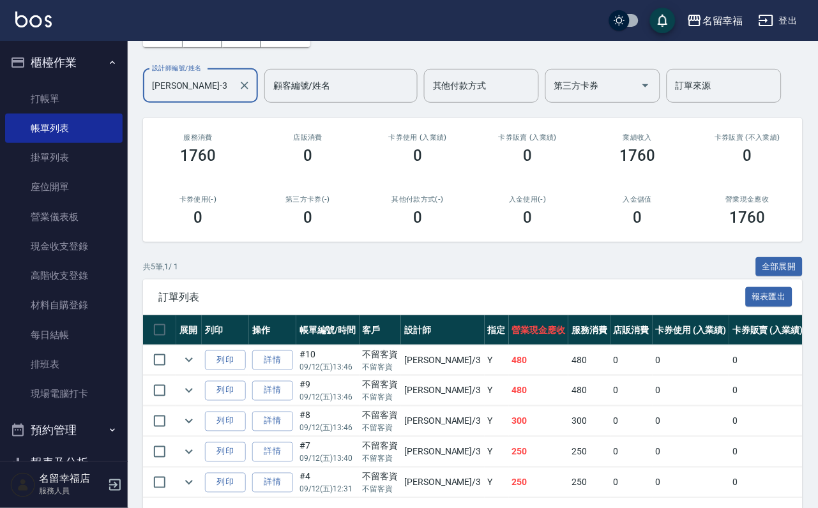
scroll to position [228, 0]
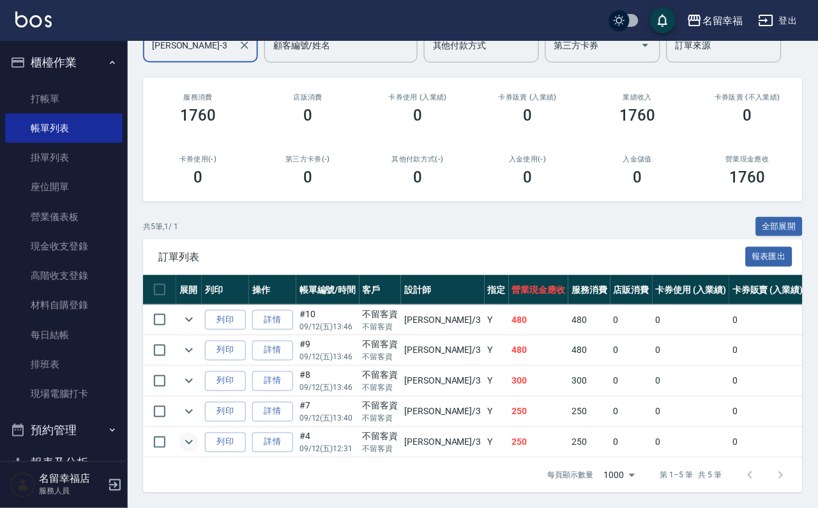
type input "[PERSON_NAME]-3"
click at [191, 435] on icon "expand row" at bounding box center [188, 442] width 15 height 15
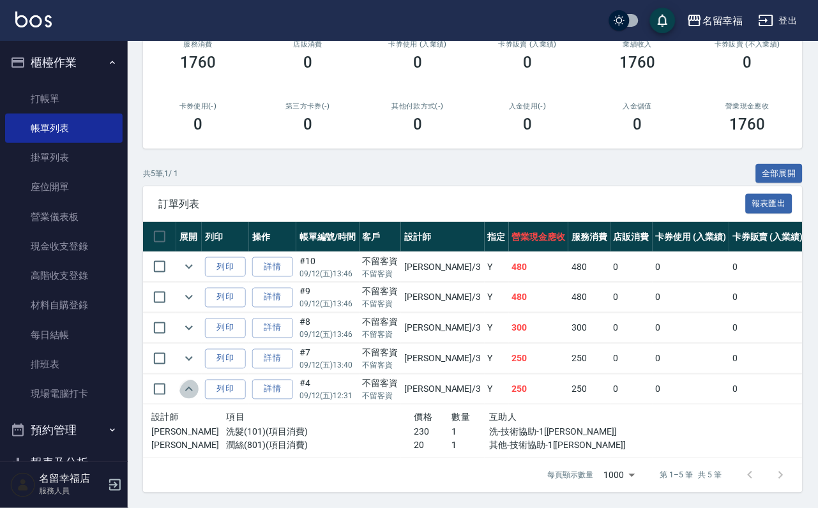
click at [191, 397] on icon "expand row" at bounding box center [188, 389] width 15 height 15
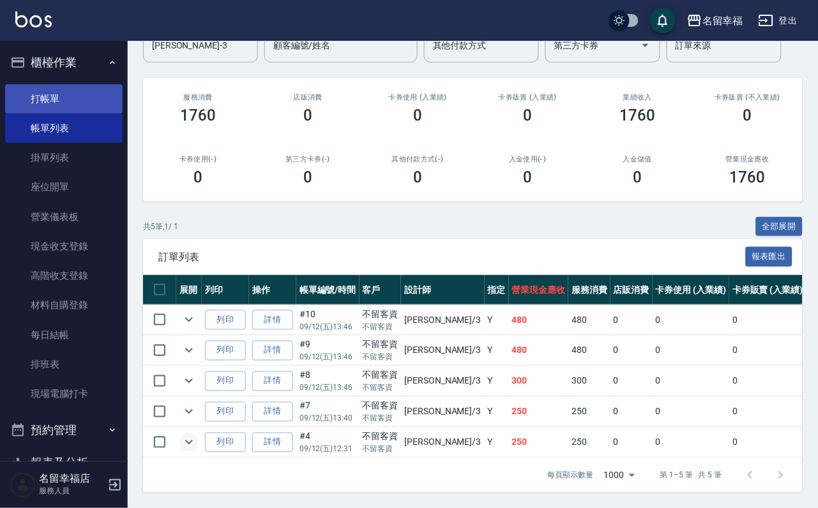
click at [91, 110] on link "打帳單" at bounding box center [63, 98] width 117 height 29
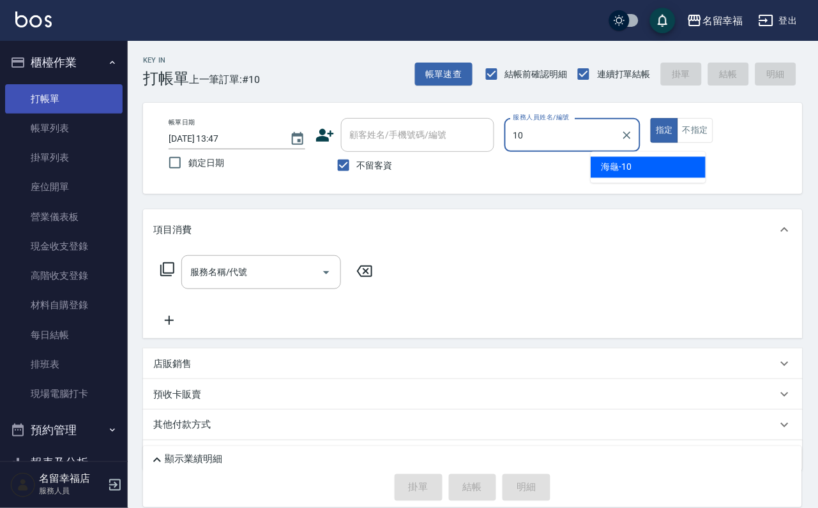
type input "海龜-10"
type button "true"
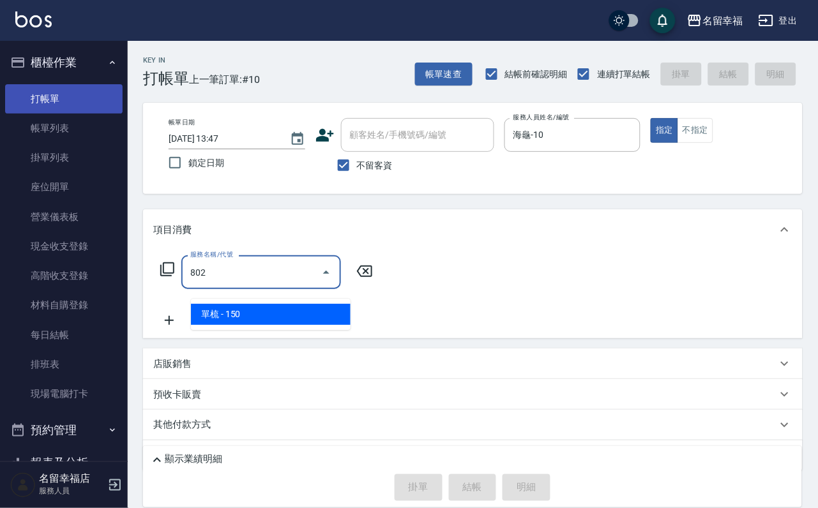
type input "單梳(802)"
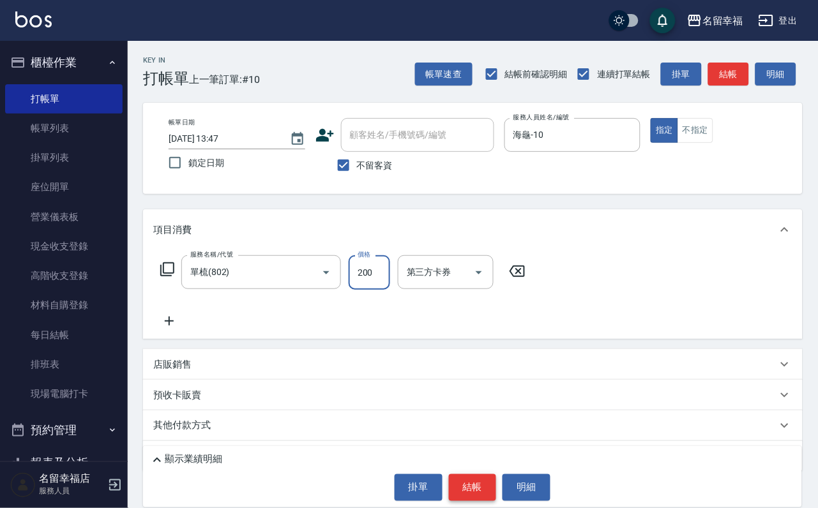
type input "200"
click at [484, 488] on button "結帳" at bounding box center [473, 487] width 48 height 27
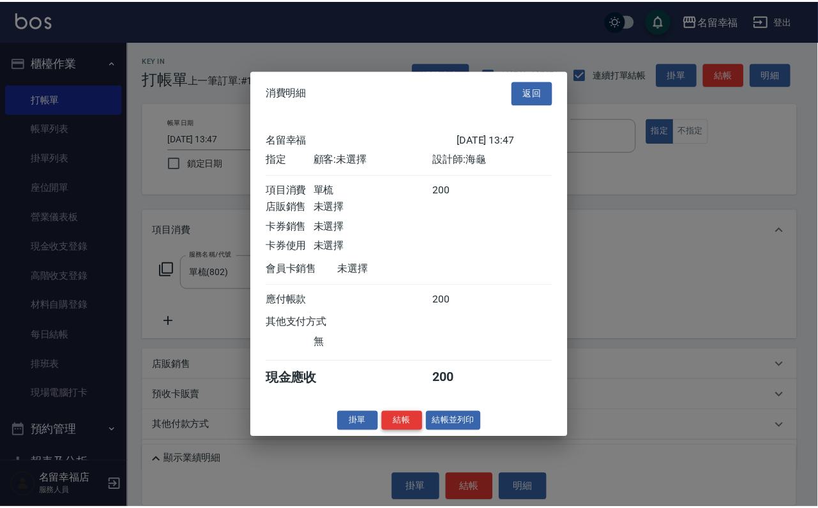
scroll to position [158, 0]
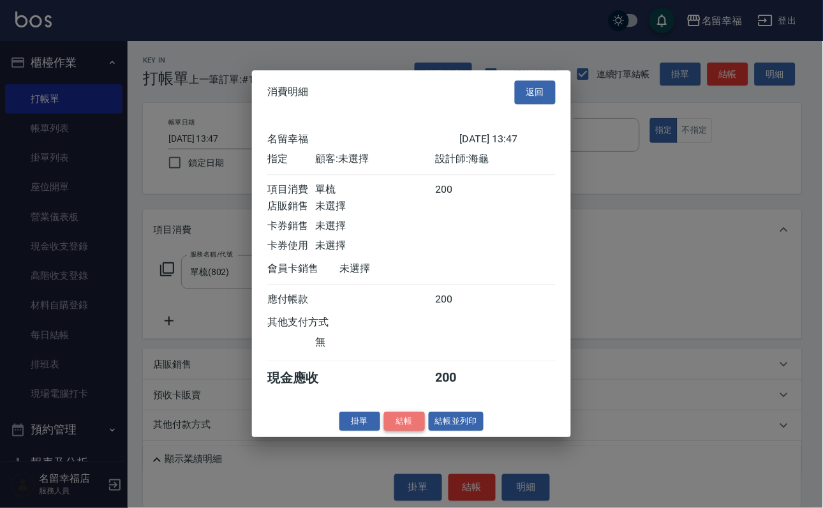
click at [389, 432] on button "結帳" at bounding box center [404, 422] width 41 height 20
type input "[DATE] 13:48"
